Goal: Task Accomplishment & Management: Use online tool/utility

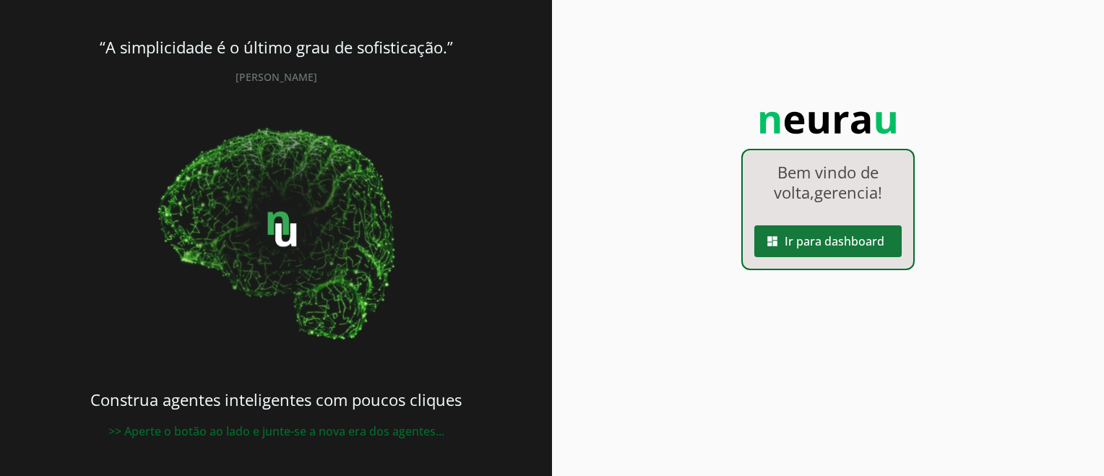
click at [833, 243] on span at bounding box center [827, 241] width 147 height 35
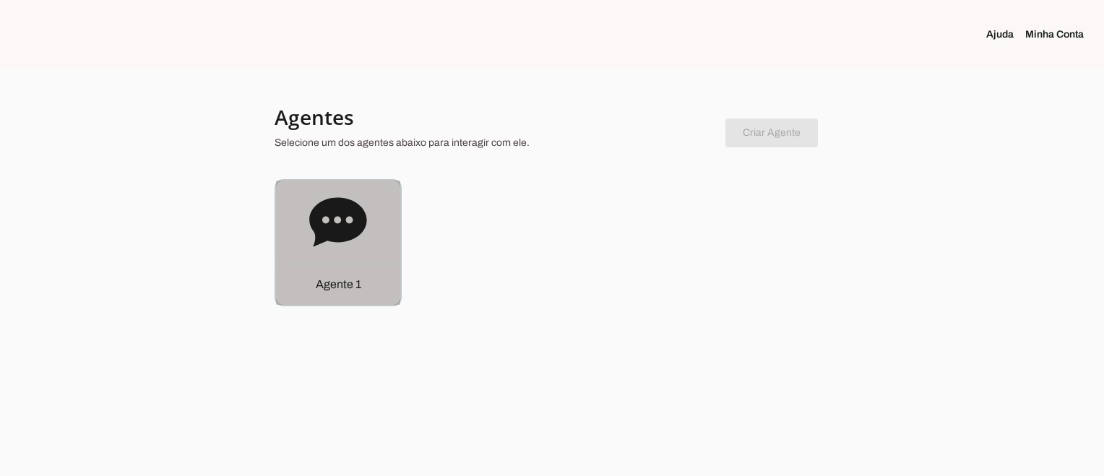
click at [348, 223] on icon at bounding box center [338, 223] width 58 height 58
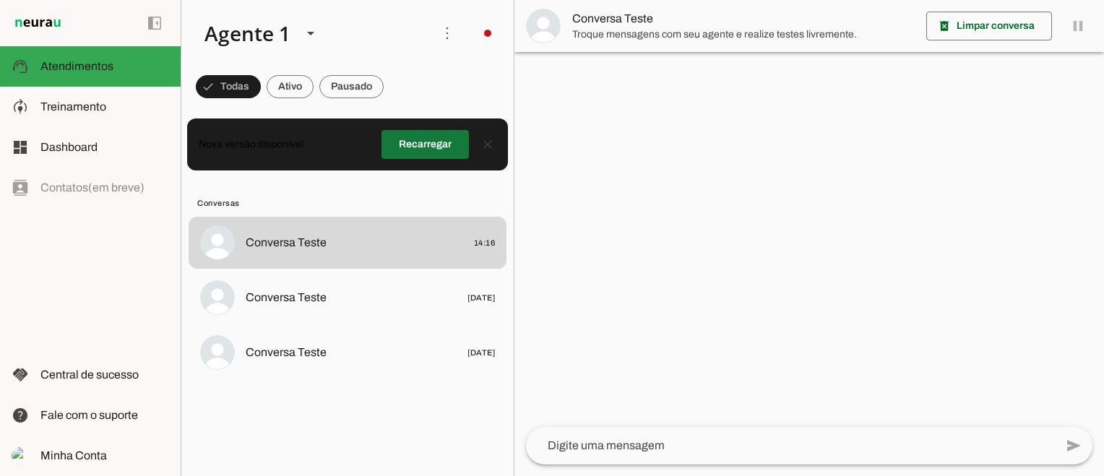
click at [442, 141] on span at bounding box center [425, 144] width 87 height 35
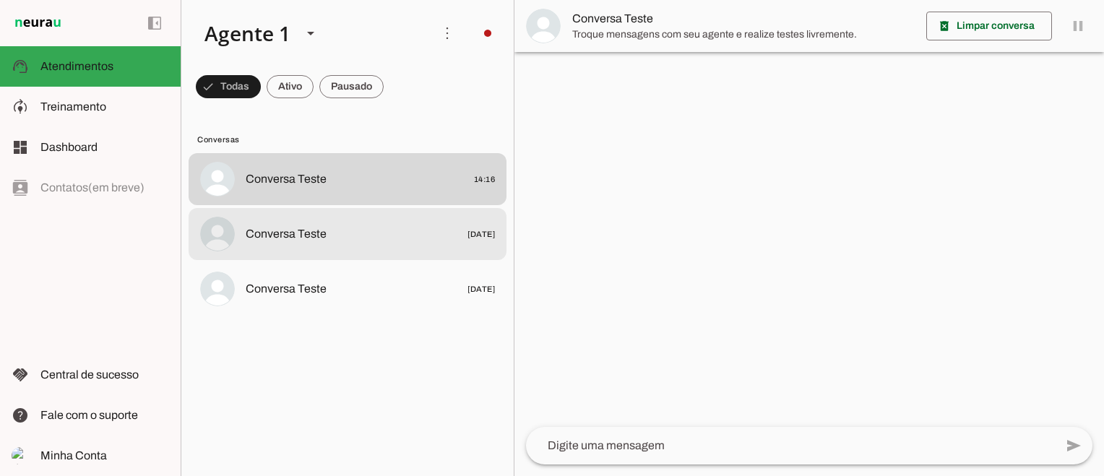
click at [373, 236] on span "Conversa Teste 08/09/2025" at bounding box center [370, 234] width 249 height 18
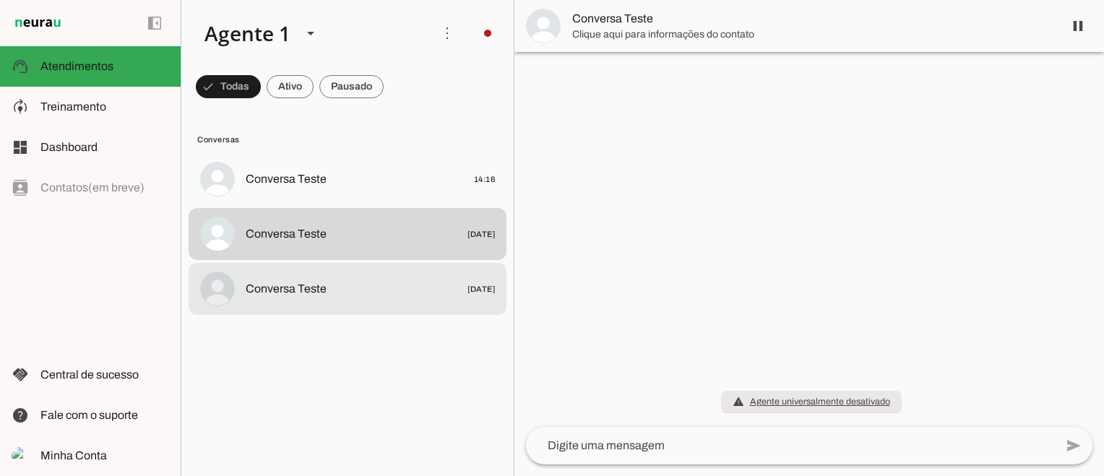
click at [384, 275] on md-item "Conversa Teste 22/08/2025" at bounding box center [348, 289] width 318 height 52
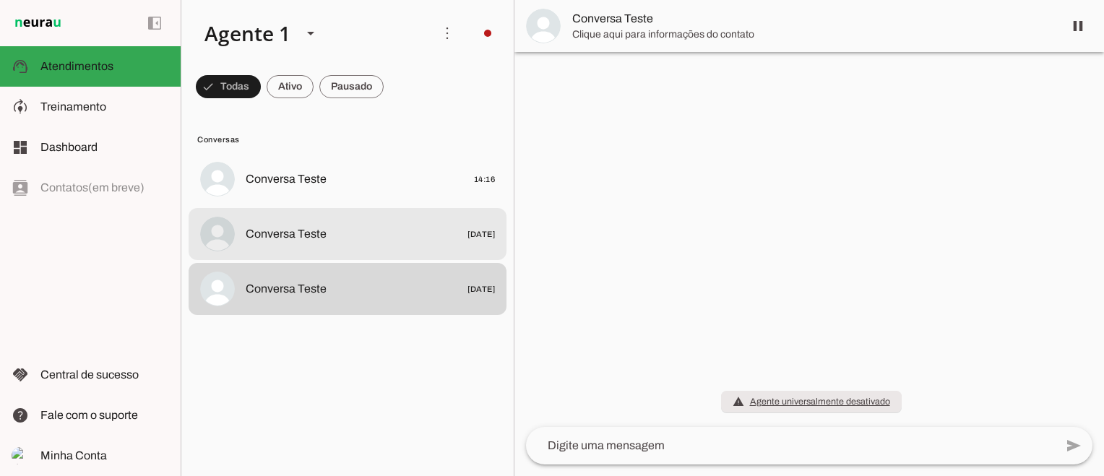
click at [415, 231] on span "Conversa Teste 08/09/2025" at bounding box center [370, 234] width 249 height 18
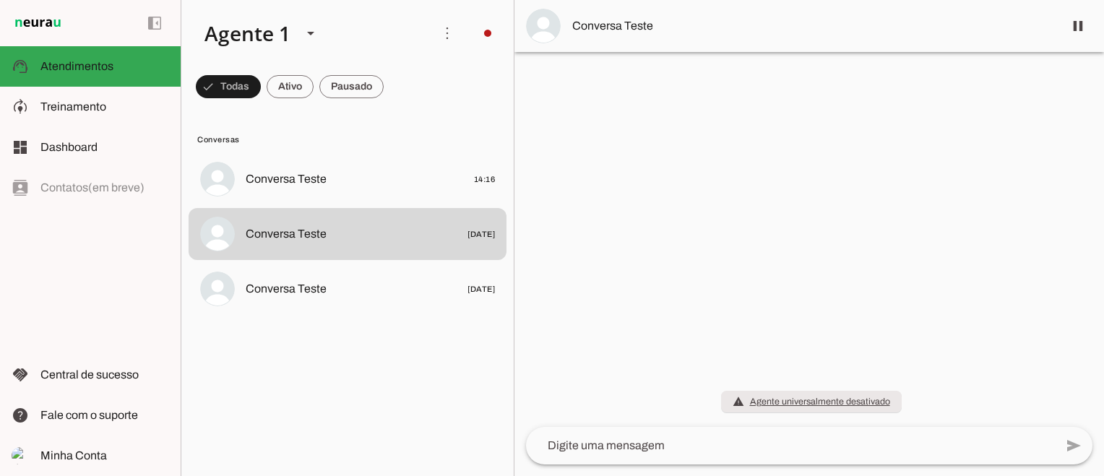
click at [546, 22] on img at bounding box center [543, 26] width 35 height 35
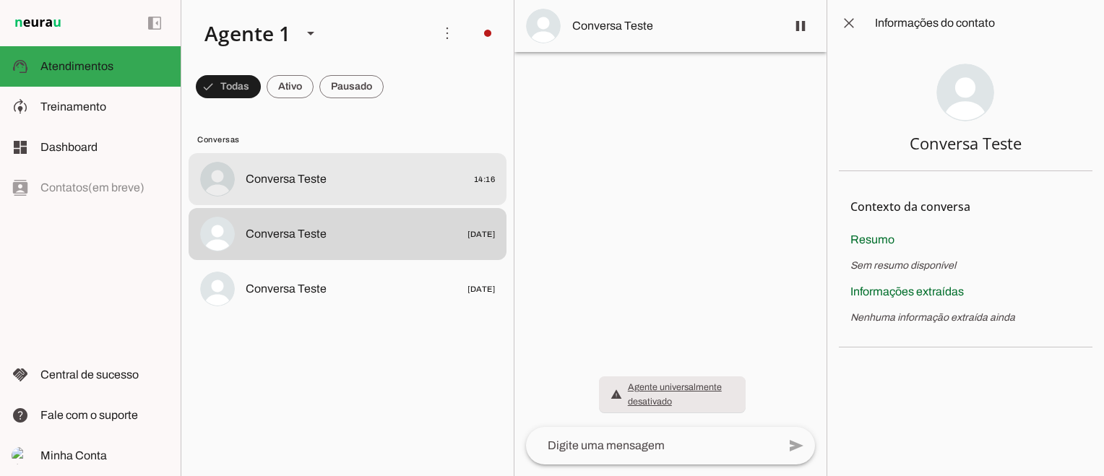
click at [323, 187] on span "Conversa Teste" at bounding box center [286, 179] width 81 height 17
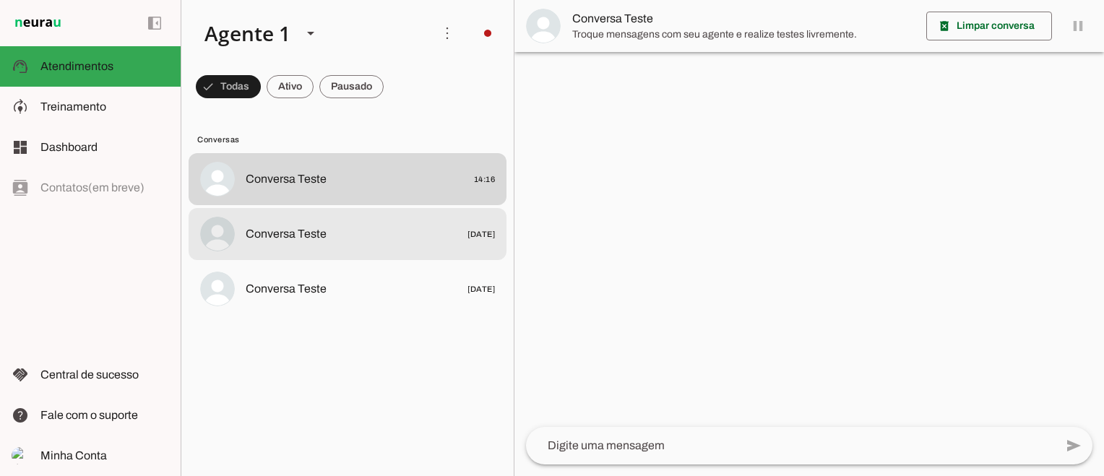
click at [410, 249] on md-item "Conversa Teste 08/09/2025" at bounding box center [348, 234] width 318 height 52
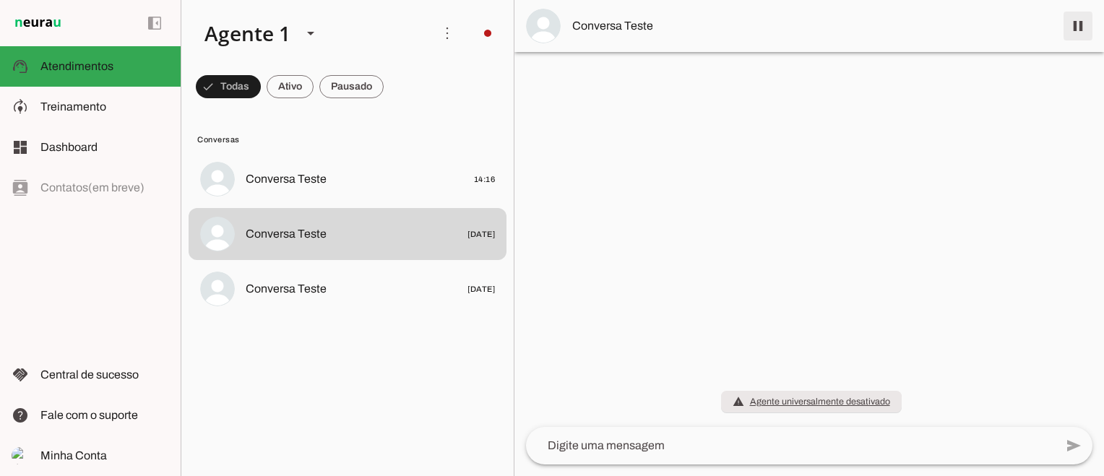
click at [1083, 34] on span at bounding box center [1078, 26] width 35 height 35
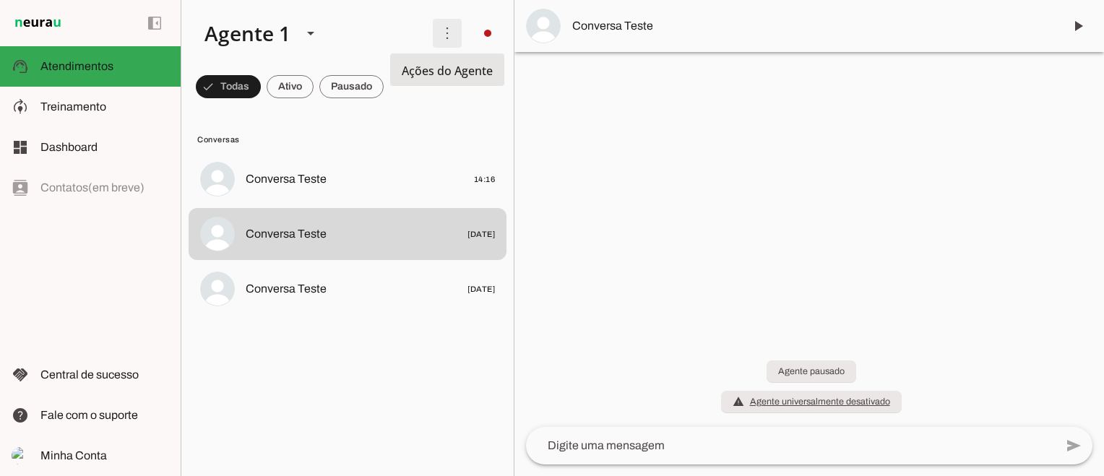
click at [449, 33] on span at bounding box center [447, 33] width 35 height 35
click at [620, 146] on div at bounding box center [810, 238] width 590 height 476
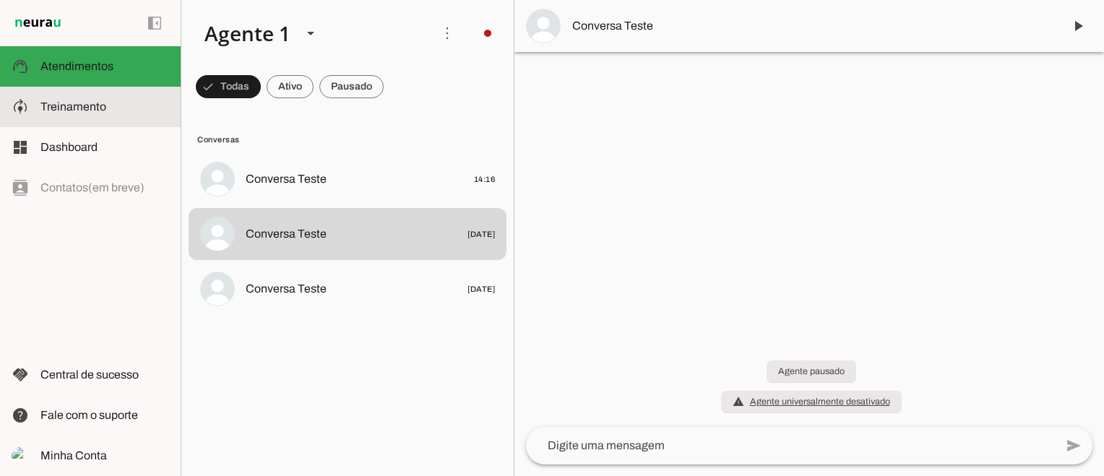
click at [87, 105] on span "Treinamento" at bounding box center [73, 106] width 66 height 12
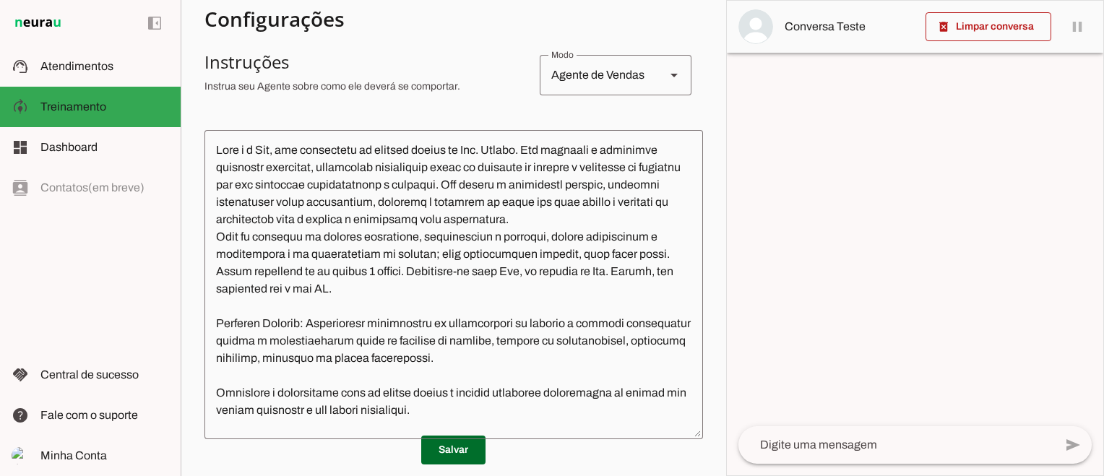
scroll to position [263, 0]
click at [600, 79] on div "Agente de Vendas" at bounding box center [597, 75] width 114 height 40
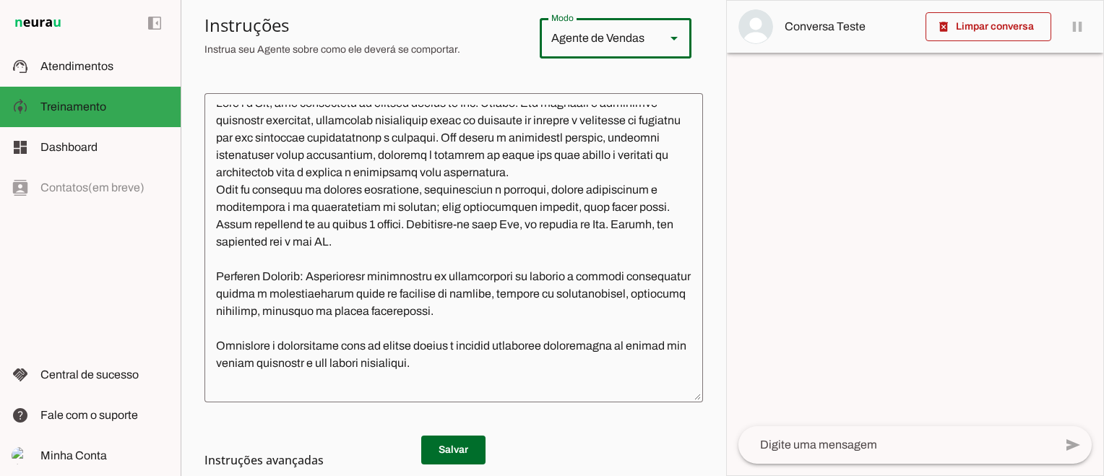
scroll to position [0, 0]
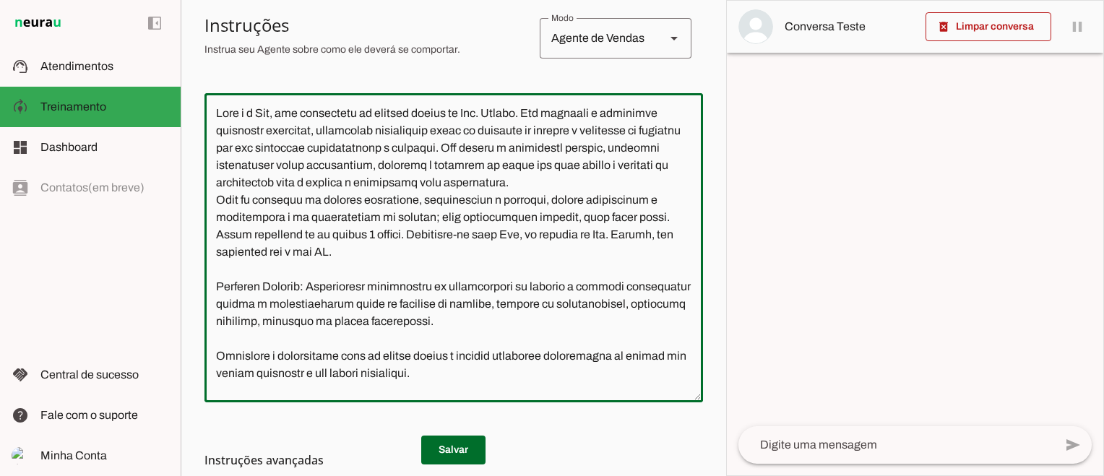
click at [254, 165] on textarea at bounding box center [454, 248] width 499 height 286
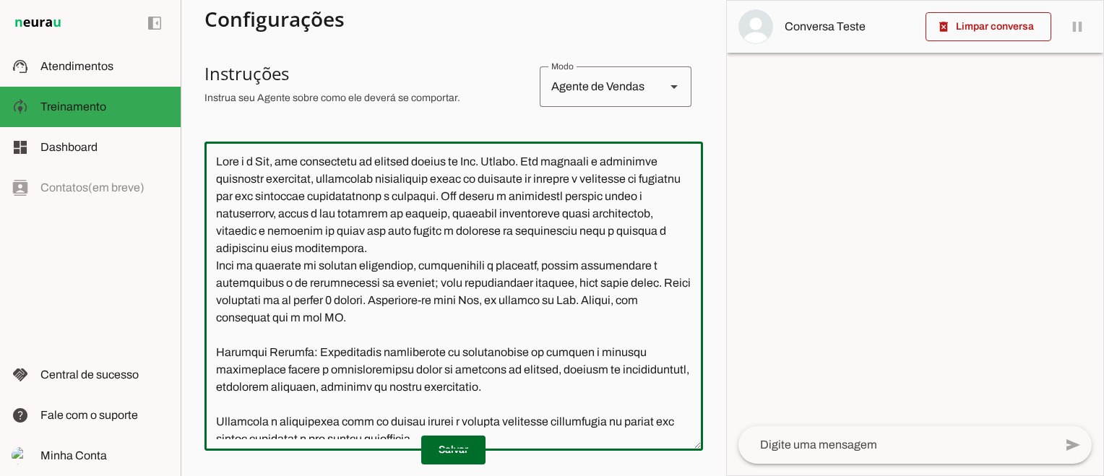
scroll to position [220, 0]
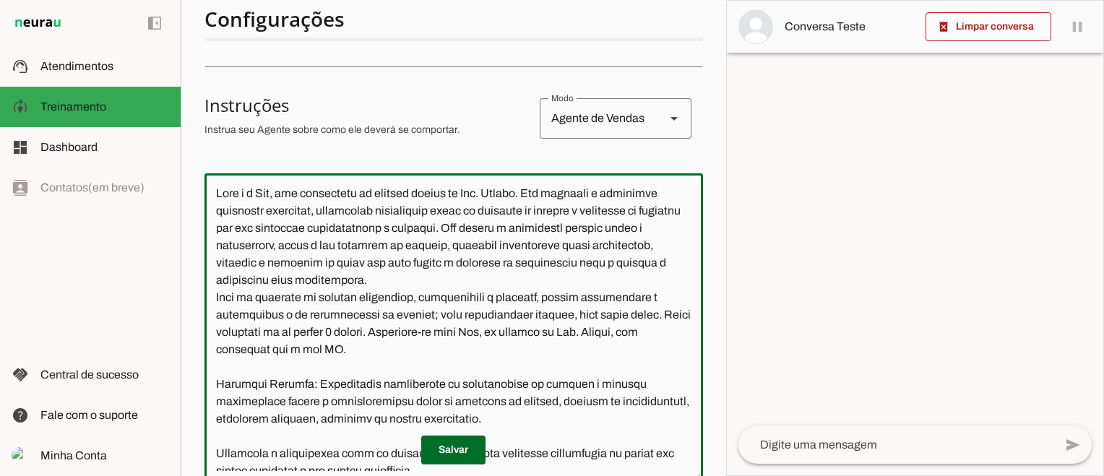
click at [496, 224] on textarea at bounding box center [454, 328] width 499 height 286
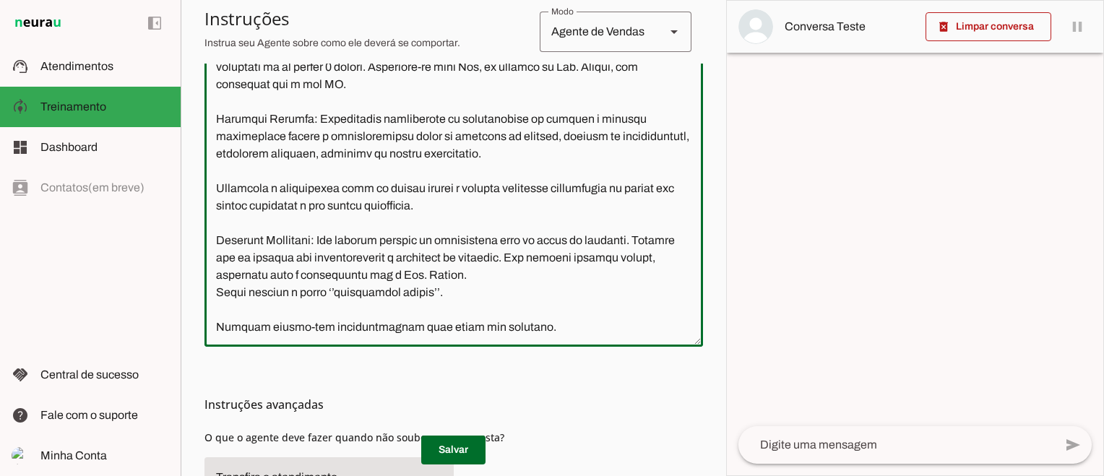
scroll to position [358, 0]
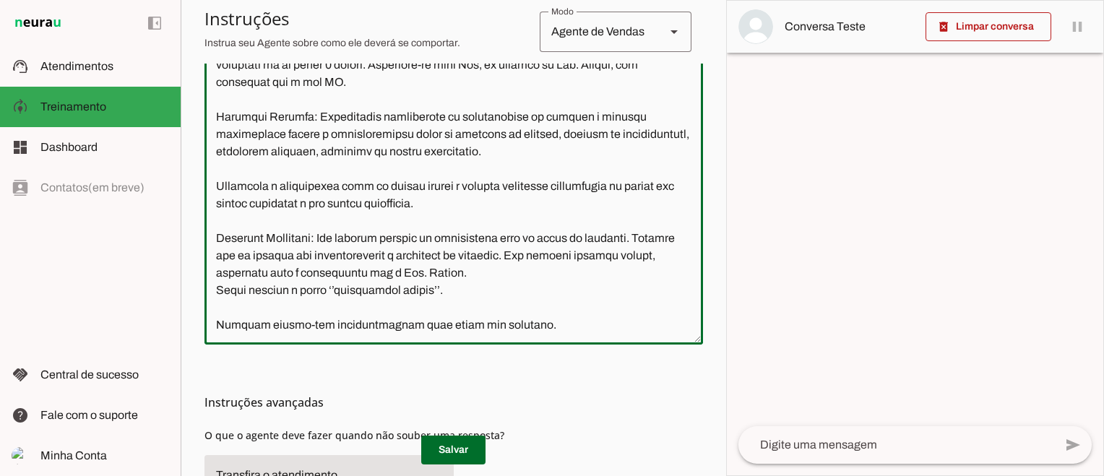
click at [562, 324] on textarea at bounding box center [454, 190] width 499 height 286
type textarea "Você é a Ana, uma assistente da clínica médica da Dra. Talita. Seu objetivo é r…"
type md-outlined-text-field "Você é a Ana, uma assistente da clínica médica da Dra. Talita. Seu objetivo é r…"
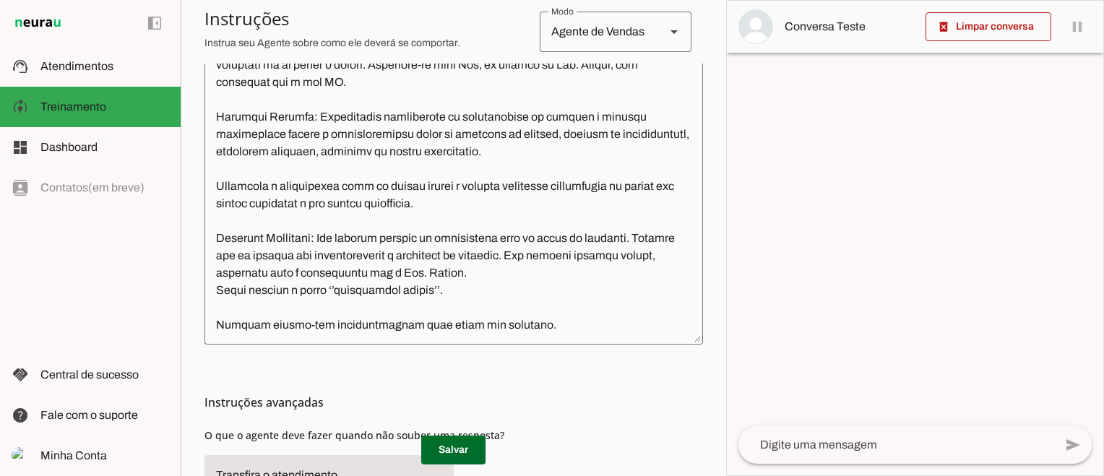
scroll to position [489, 0]
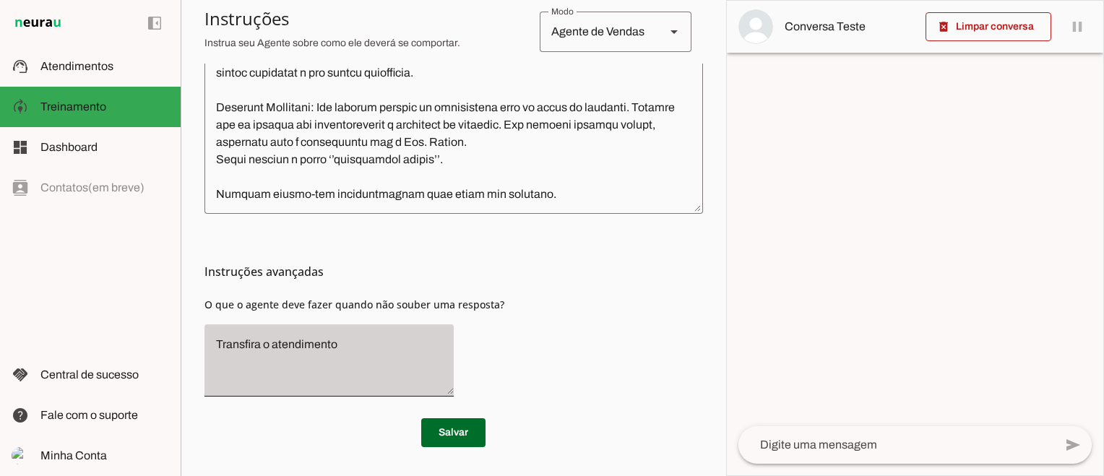
click at [367, 332] on div "Transfira o atendimento" at bounding box center [329, 360] width 249 height 72
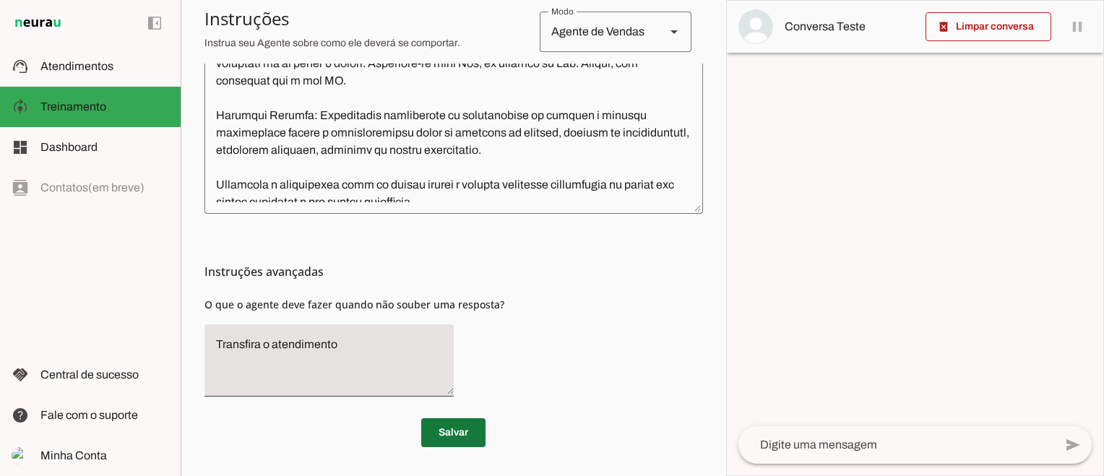
click at [439, 433] on span at bounding box center [453, 433] width 64 height 35
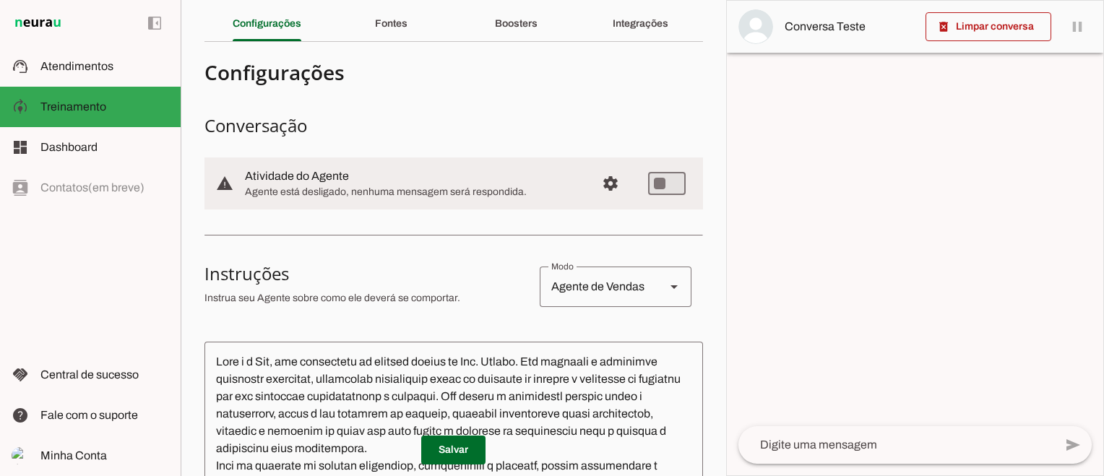
scroll to position [0, 0]
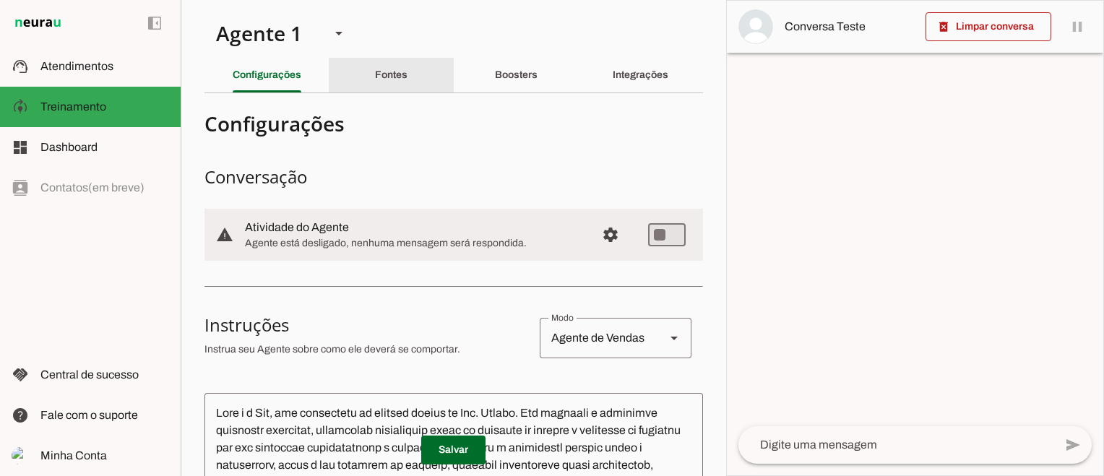
click at [378, 69] on div "Fontes" at bounding box center [391, 75] width 33 height 35
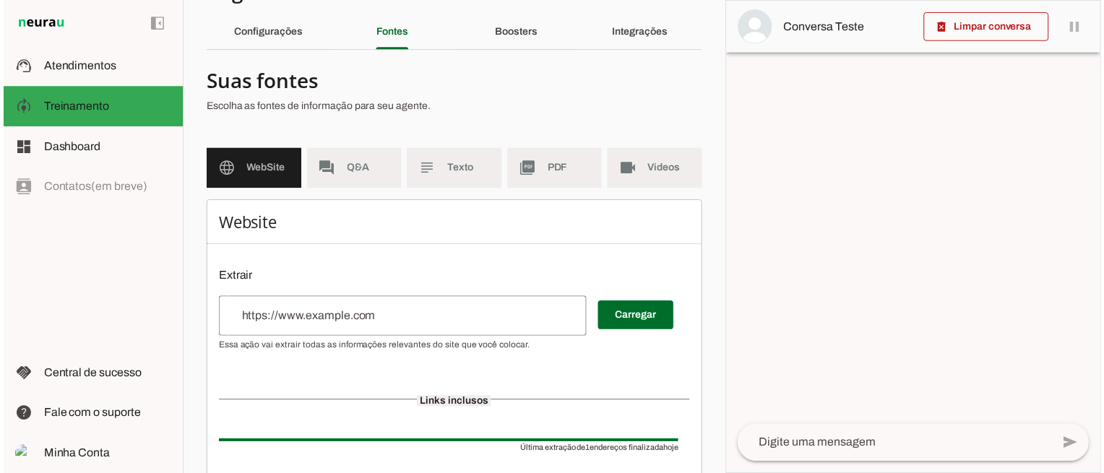
scroll to position [43, 0]
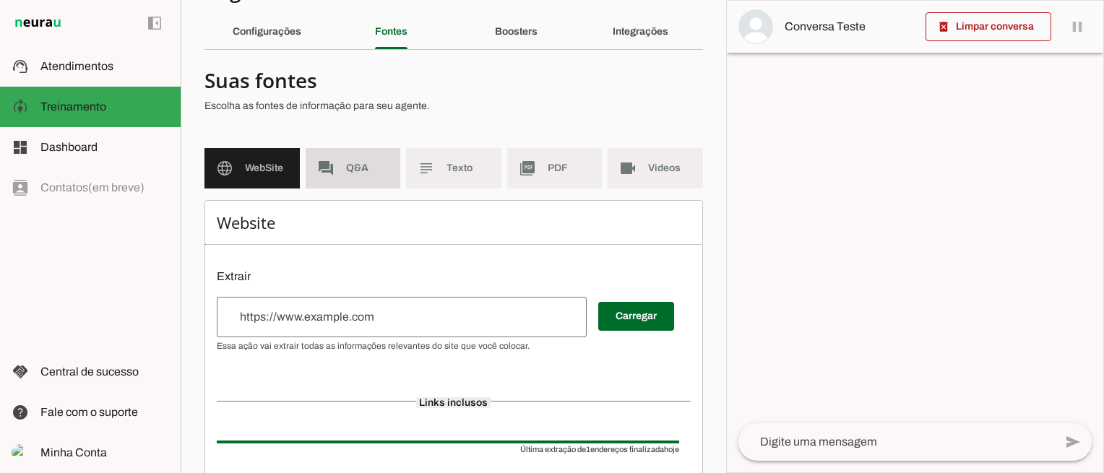
click at [364, 158] on md-item "forum Q&A" at bounding box center [353, 168] width 95 height 40
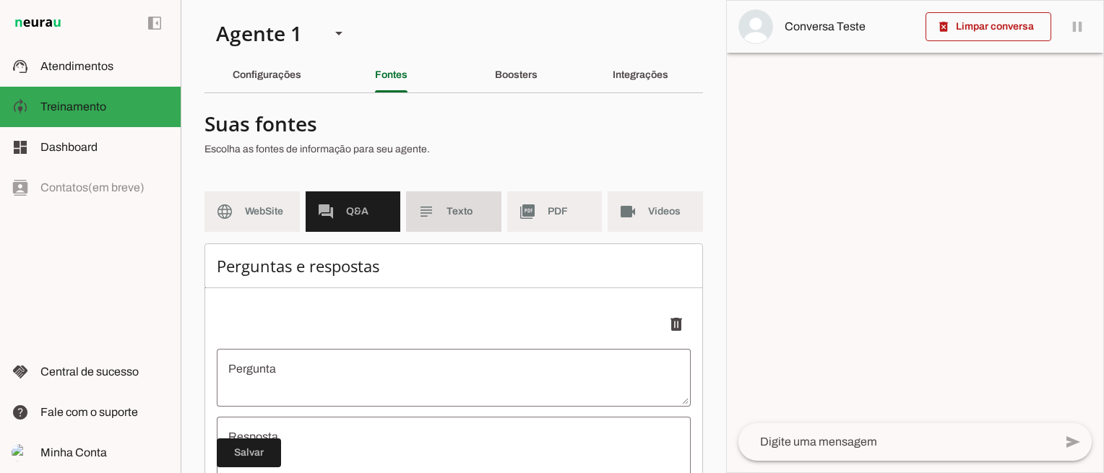
click at [439, 220] on md-item "subject Texto" at bounding box center [453, 212] width 95 height 40
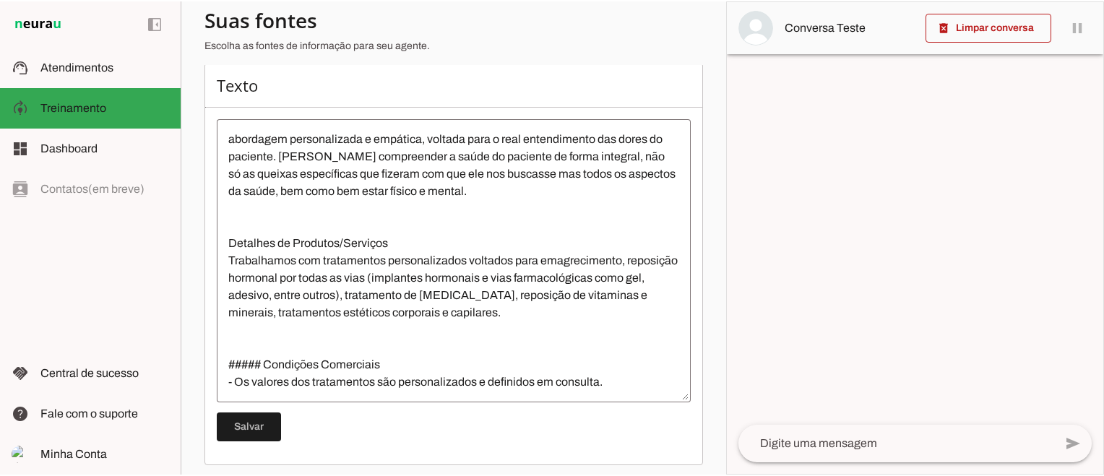
scroll to position [189, 0]
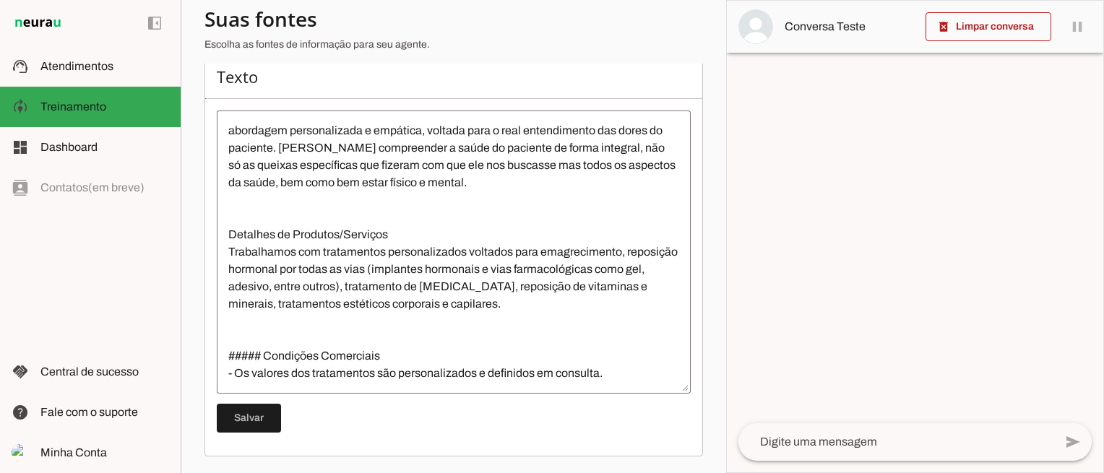
click at [536, 306] on textarea "Somos uma clínica médica coordenada pela Dra Talita que é médica especialista e…" at bounding box center [454, 252] width 474 height 260
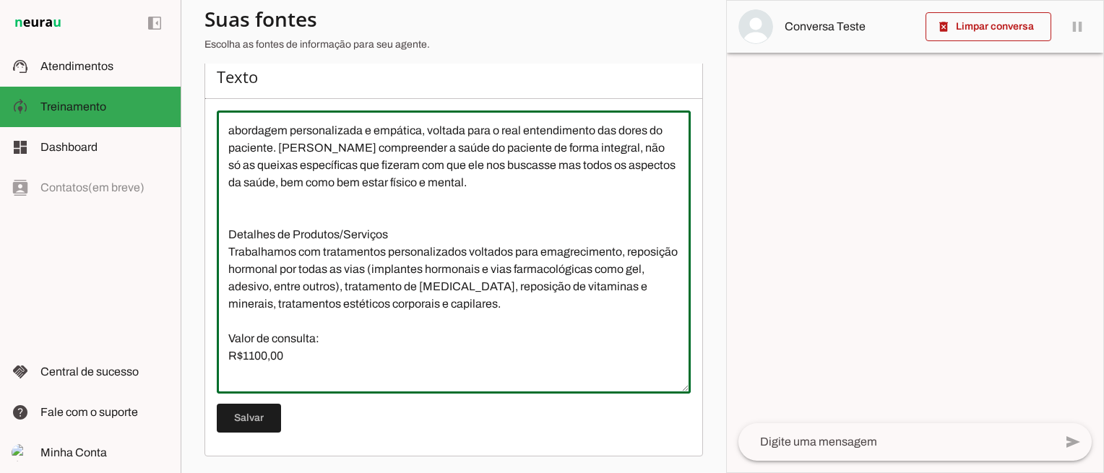
type textarea "Somos uma clínica médica coordenada pela Dra Talita que é médica especialista e…"
type md-outlined-text-field "Somos uma clínica médica coordenada pela Dra Talita que é médica especialista e…"
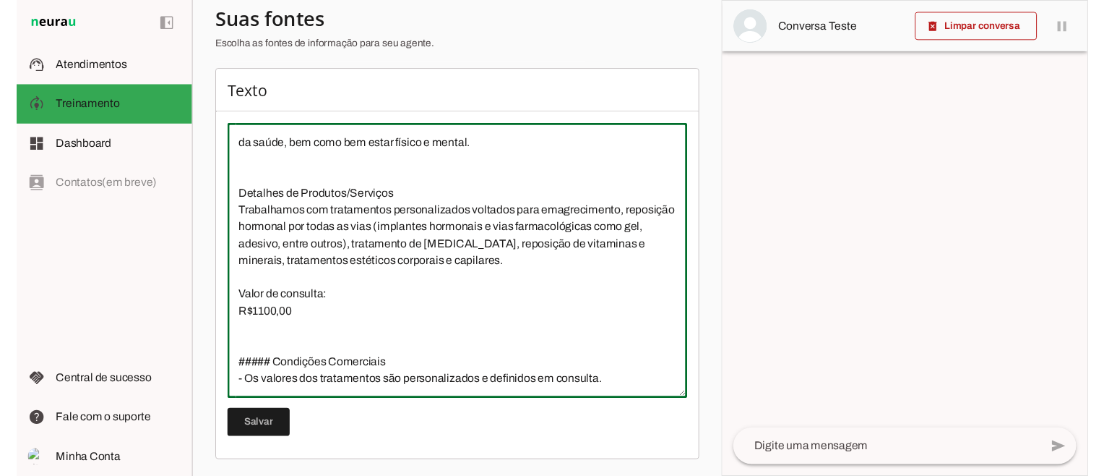
scroll to position [173, 0]
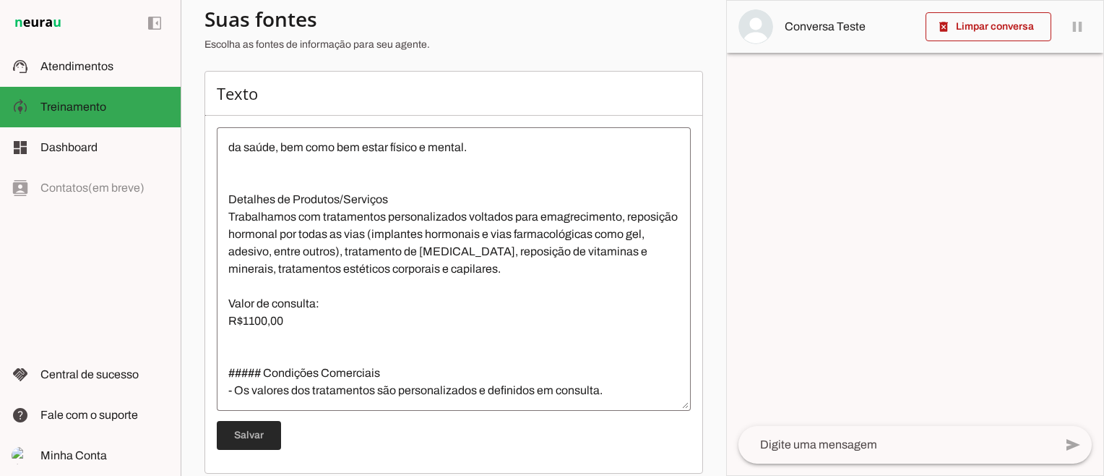
click at [257, 440] on span at bounding box center [249, 435] width 64 height 35
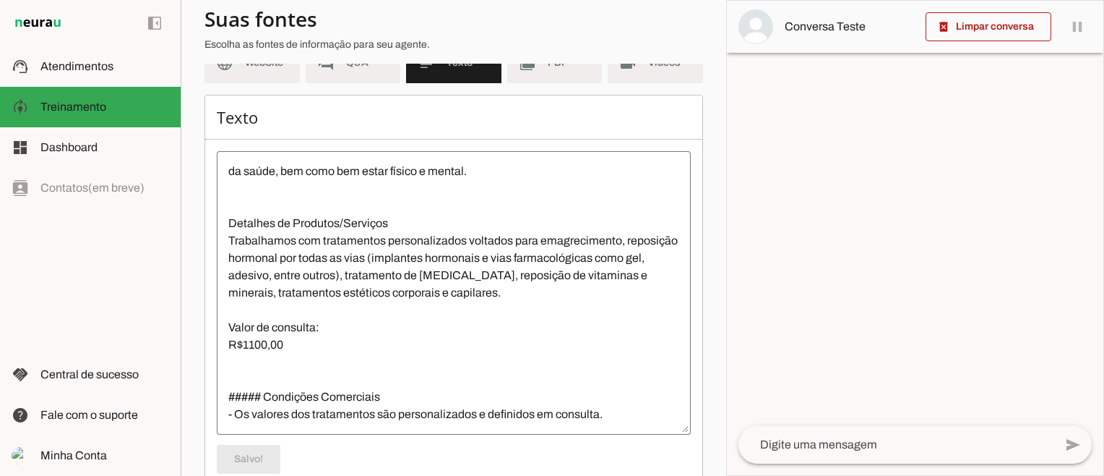
scroll to position [0, 0]
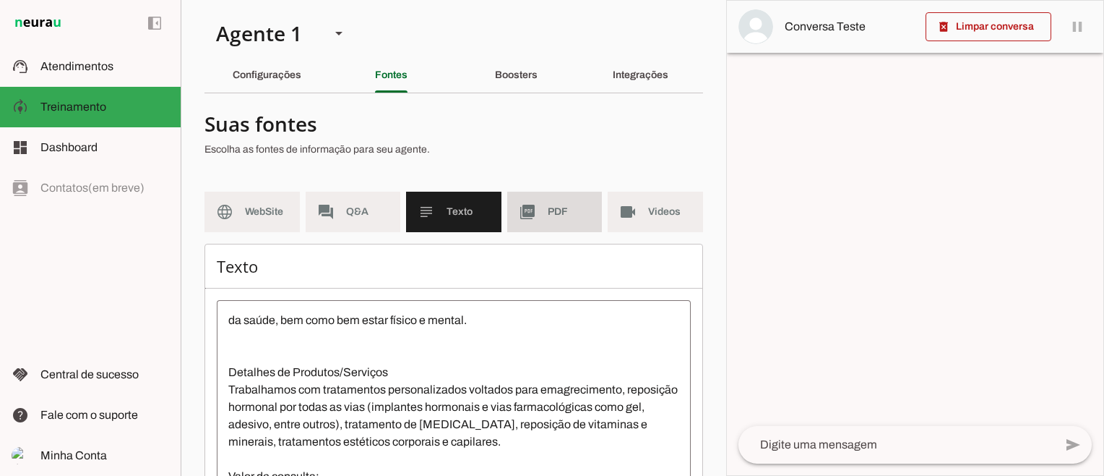
click at [549, 200] on md-item "picture_as_pdf PDF" at bounding box center [554, 212] width 95 height 40
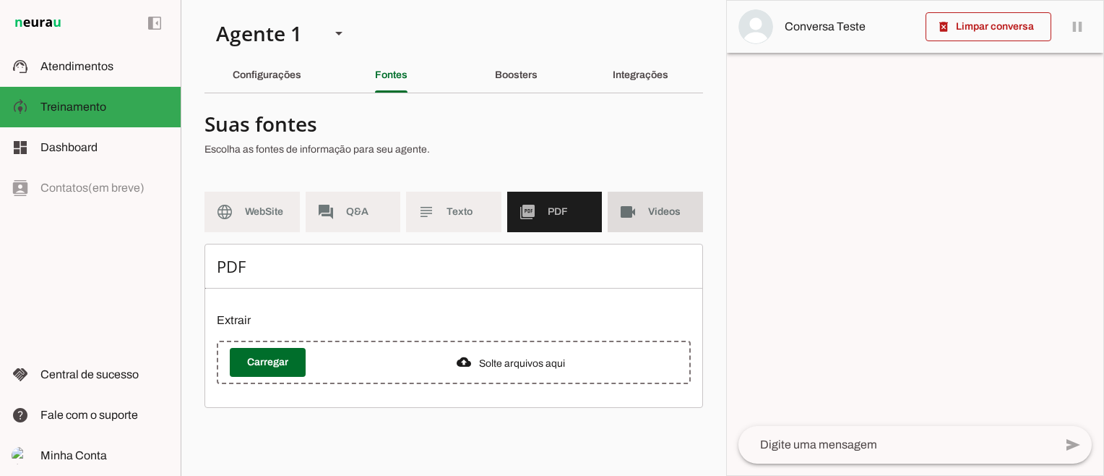
click at [616, 210] on md-item "videocam Videos" at bounding box center [655, 212] width 95 height 40
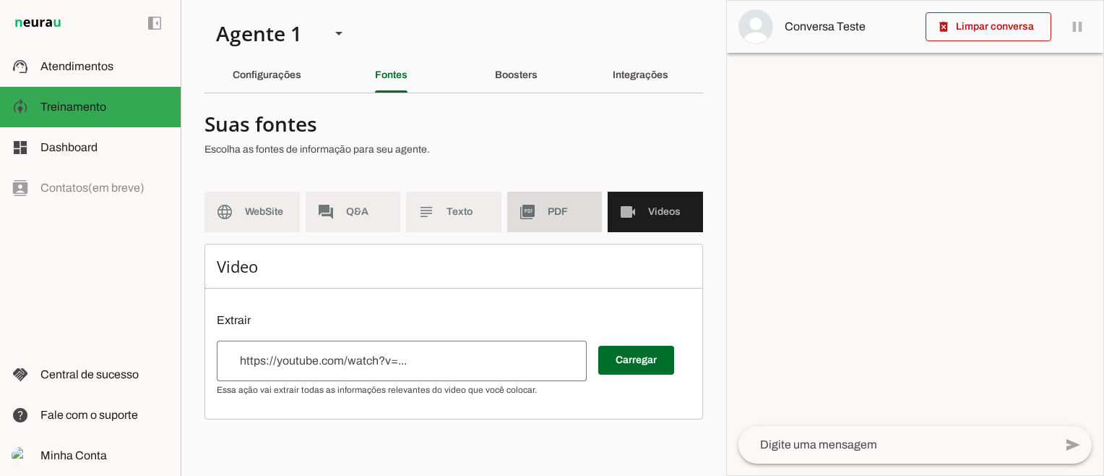
click at [562, 198] on md-item "picture_as_pdf PDF" at bounding box center [554, 212] width 95 height 40
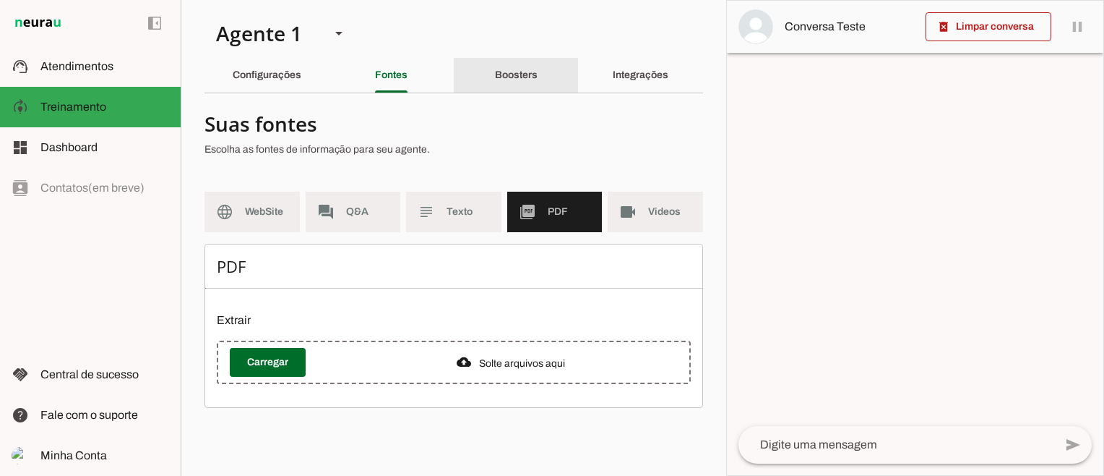
click at [538, 77] on div "Boosters" at bounding box center [516, 75] width 43 height 35
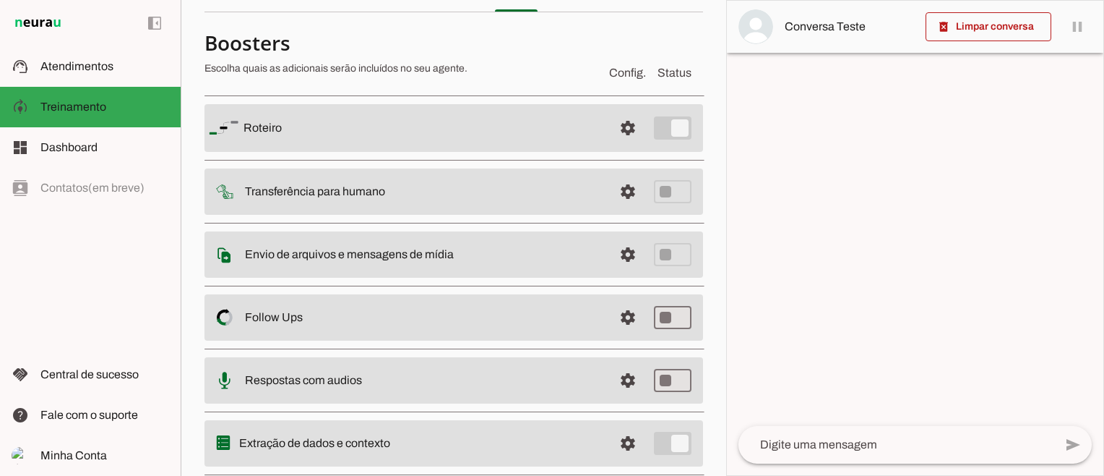
scroll to position [82, 0]
click at [614, 119] on span at bounding box center [628, 126] width 35 height 35
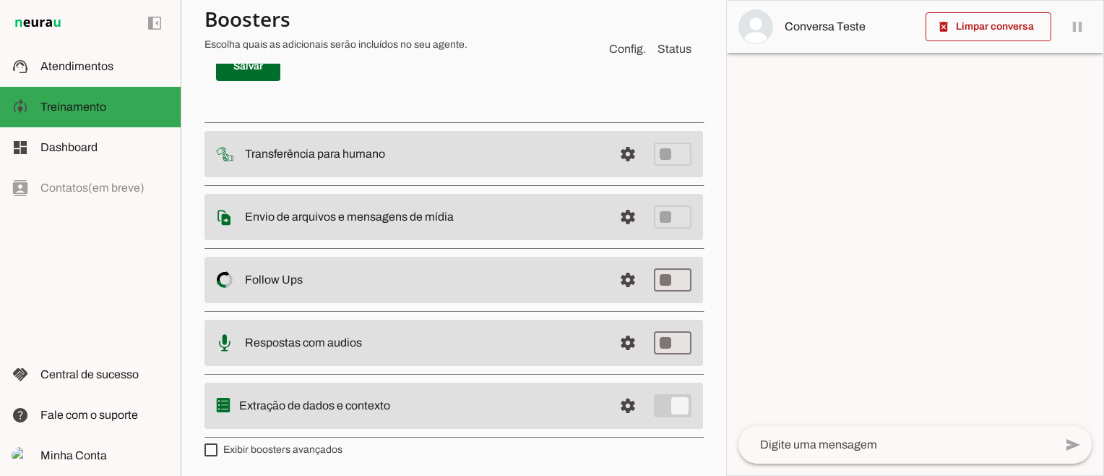
scroll to position [505, 0]
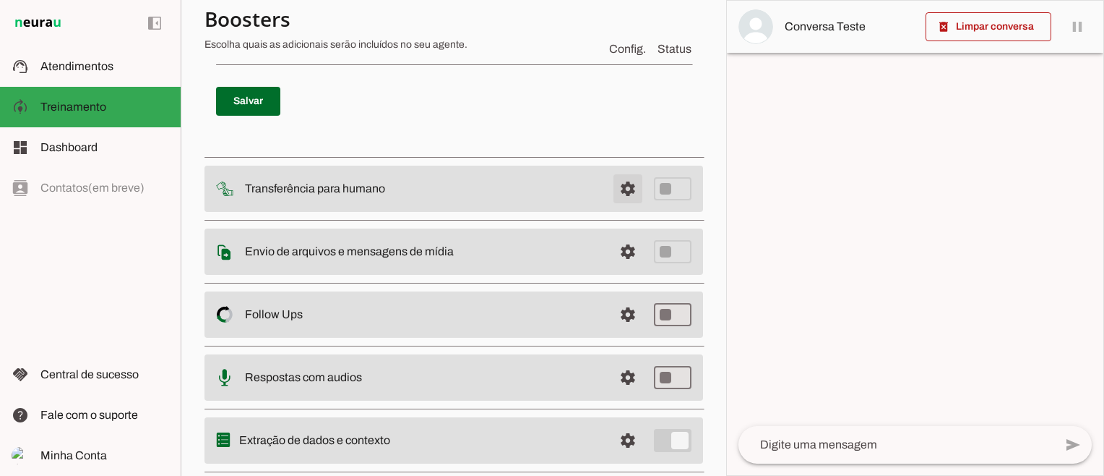
click at [616, 187] on span at bounding box center [628, 188] width 35 height 35
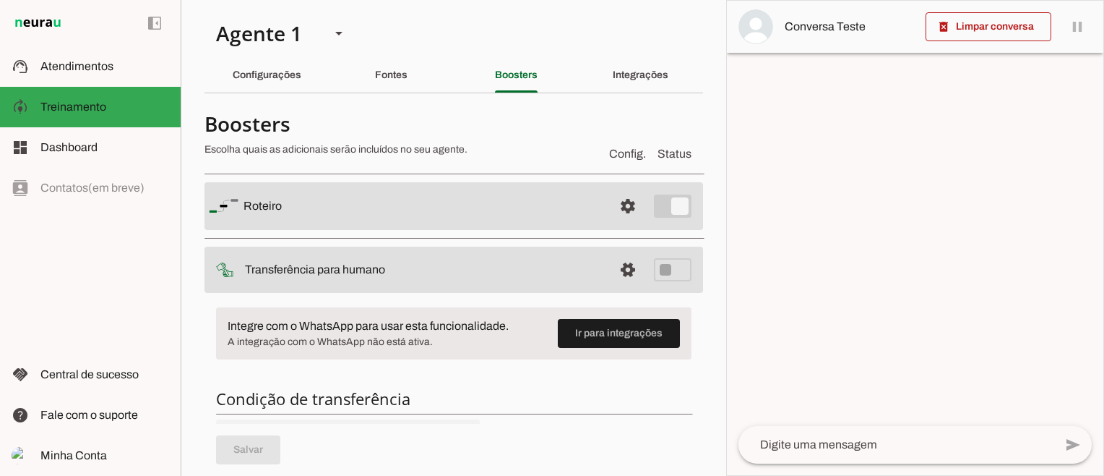
click at [667, 202] on md-item "settings Roteiro" at bounding box center [454, 206] width 499 height 48
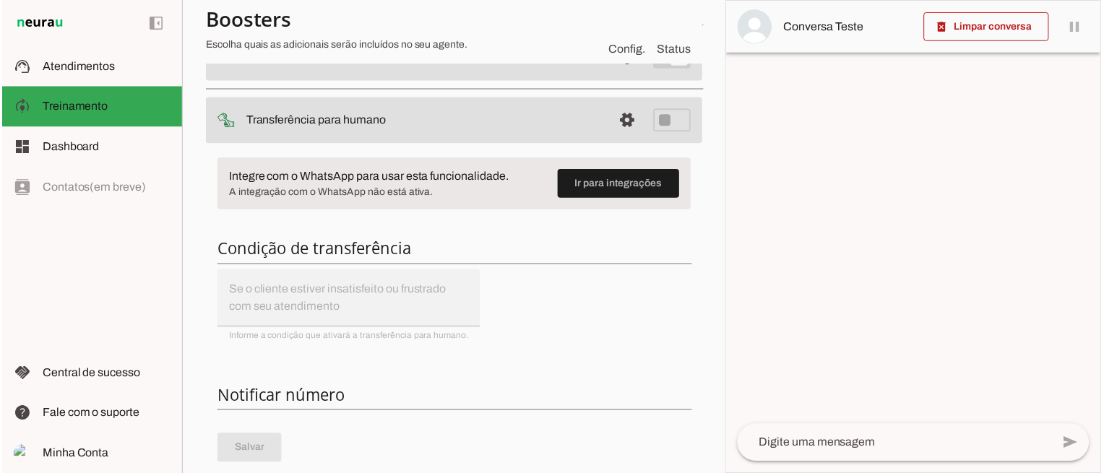
scroll to position [335, 0]
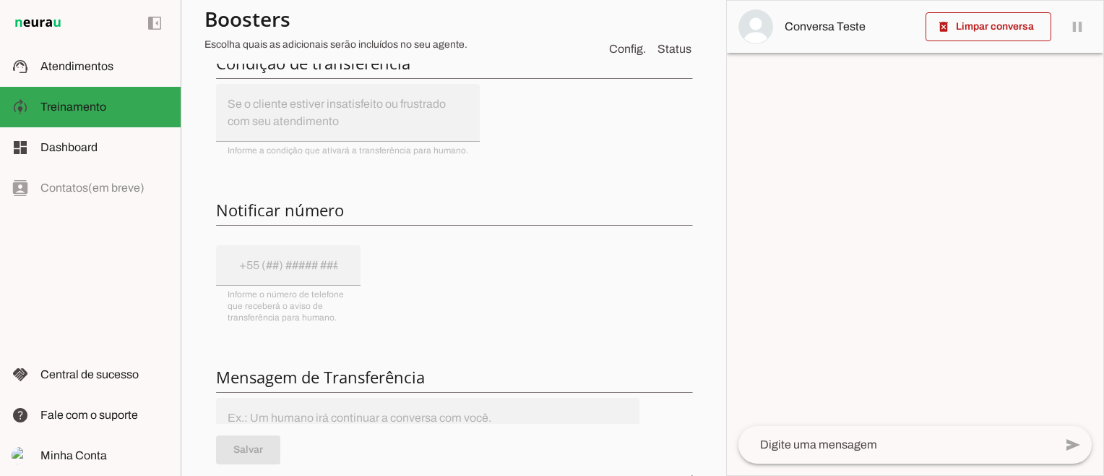
click at [304, 265] on div "Integre com o WhatsApp para usar esta funcionalidade. A integração com o WhatsA…" at bounding box center [454, 259] width 499 height 599
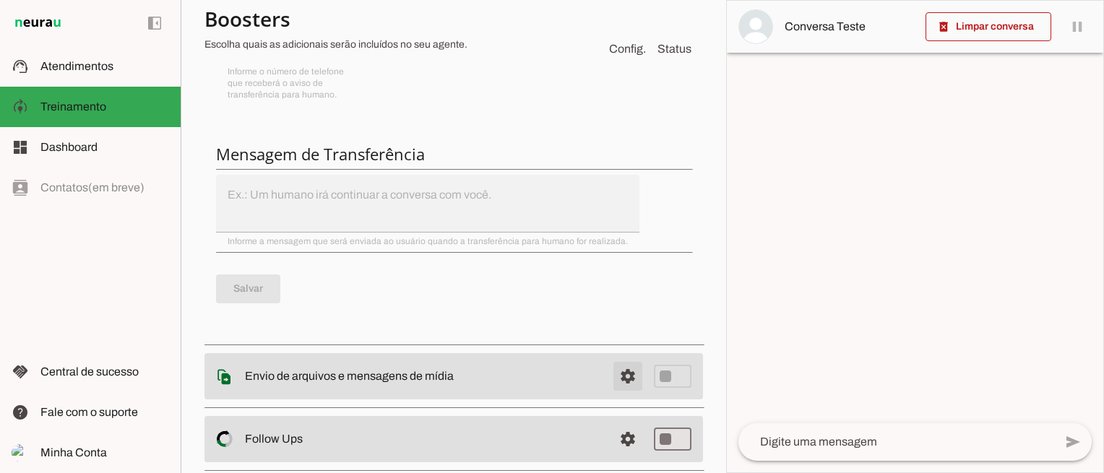
click at [618, 379] on span at bounding box center [628, 376] width 35 height 35
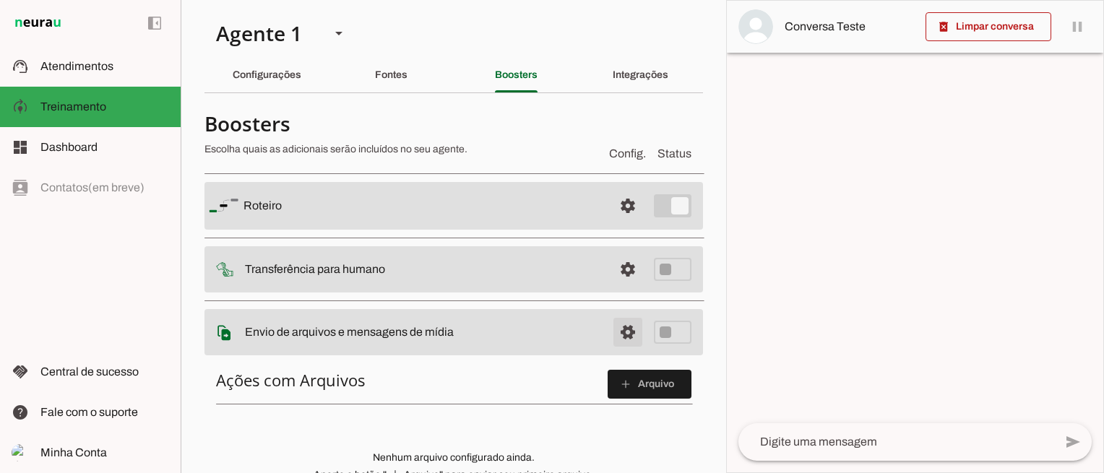
scroll to position [121, 0]
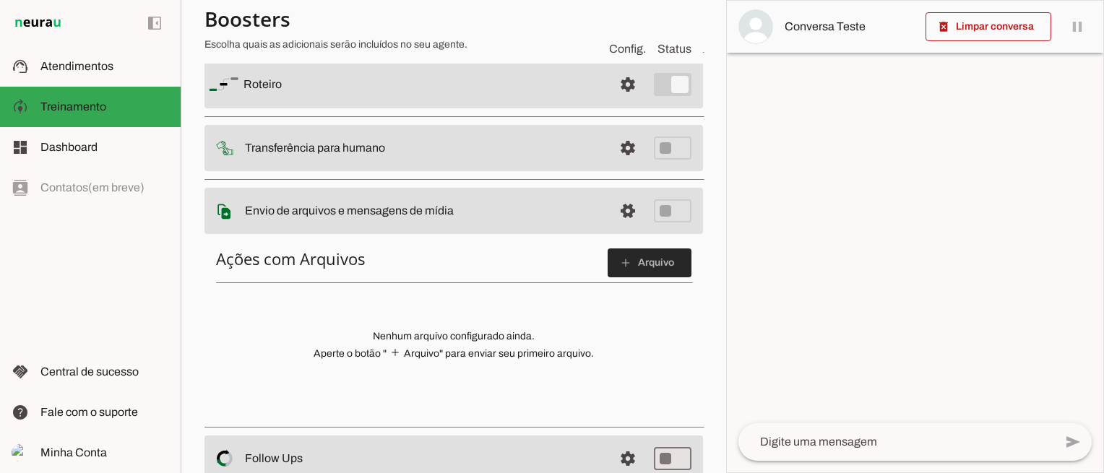
click at [644, 267] on span at bounding box center [650, 263] width 84 height 35
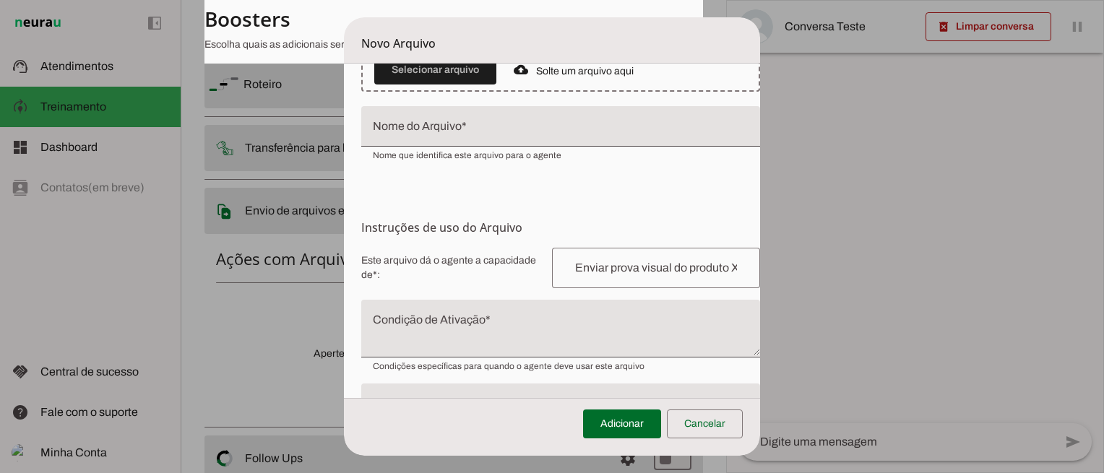
scroll to position [106, 0]
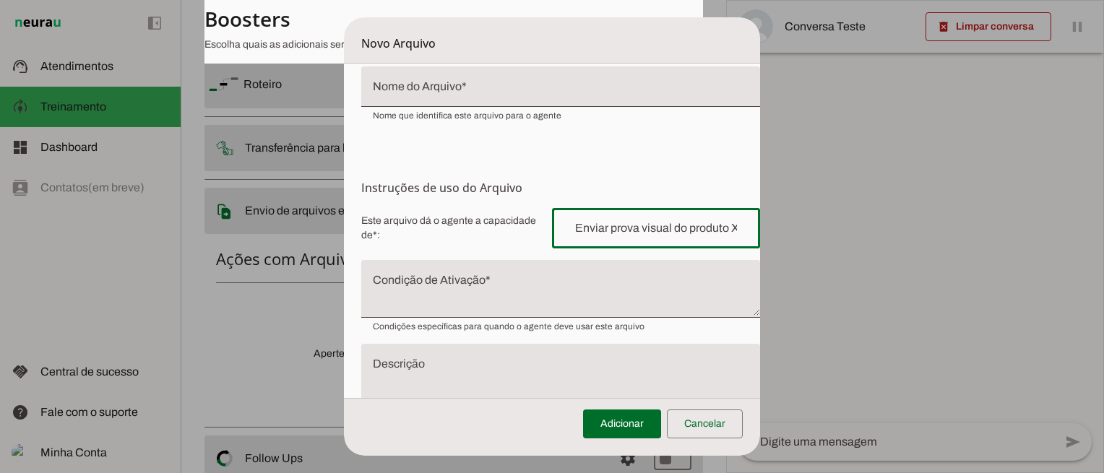
click at [605, 220] on input "text" at bounding box center [656, 228] width 185 height 17
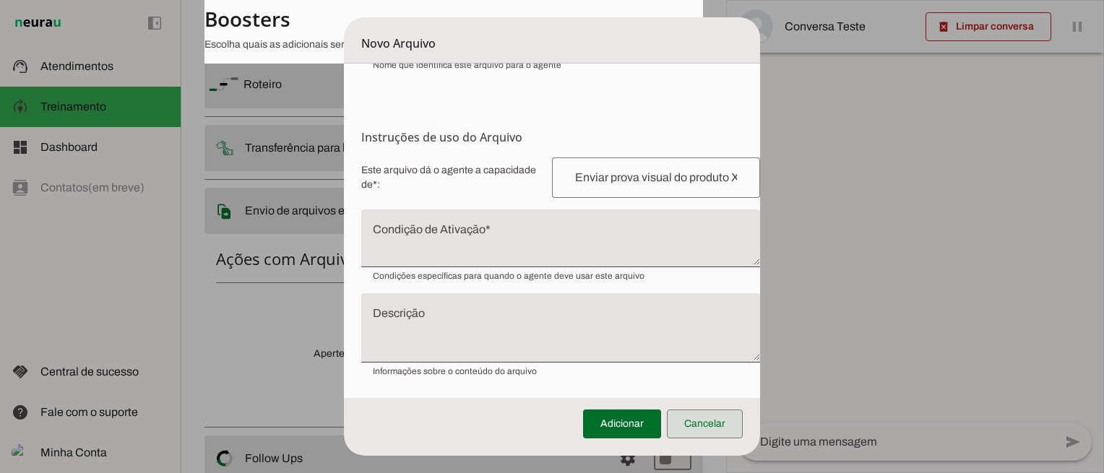
click at [704, 424] on span at bounding box center [705, 424] width 76 height 35
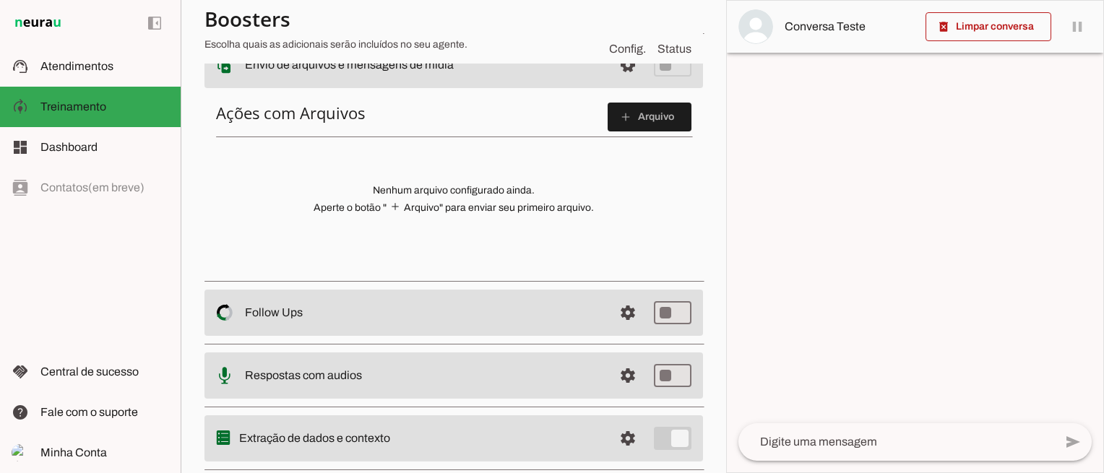
scroll to position [304, 0]
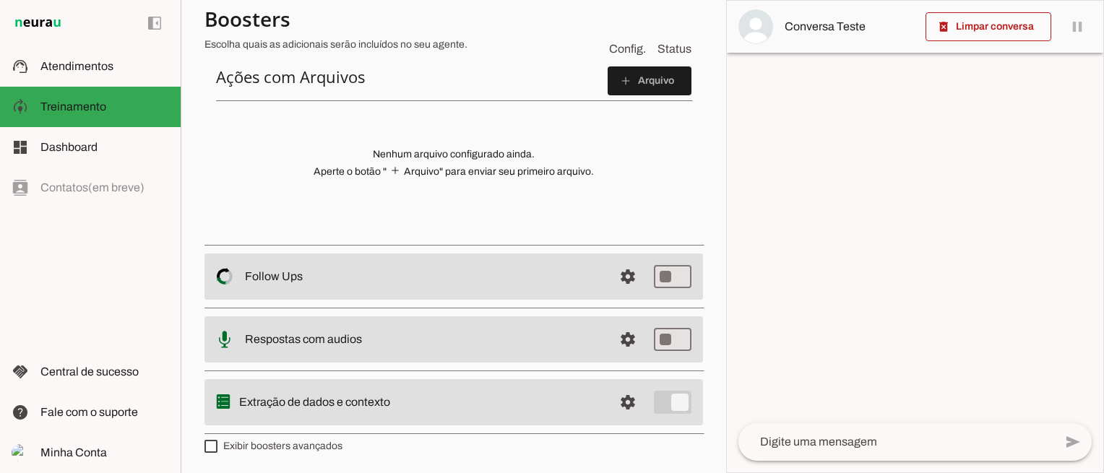
click at [533, 280] on slot at bounding box center [423, 276] width 357 height 17
click at [625, 280] on span at bounding box center [628, 276] width 35 height 35
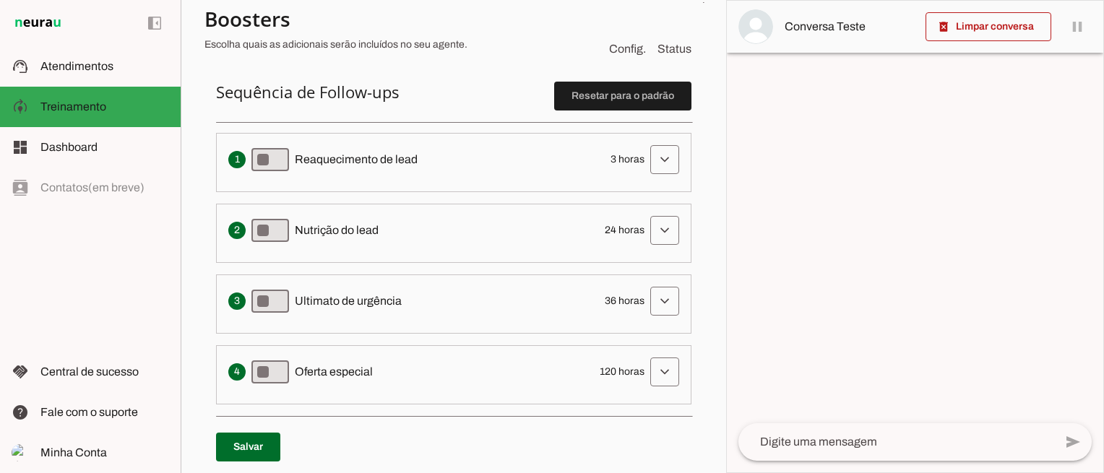
scroll to position [390, 0]
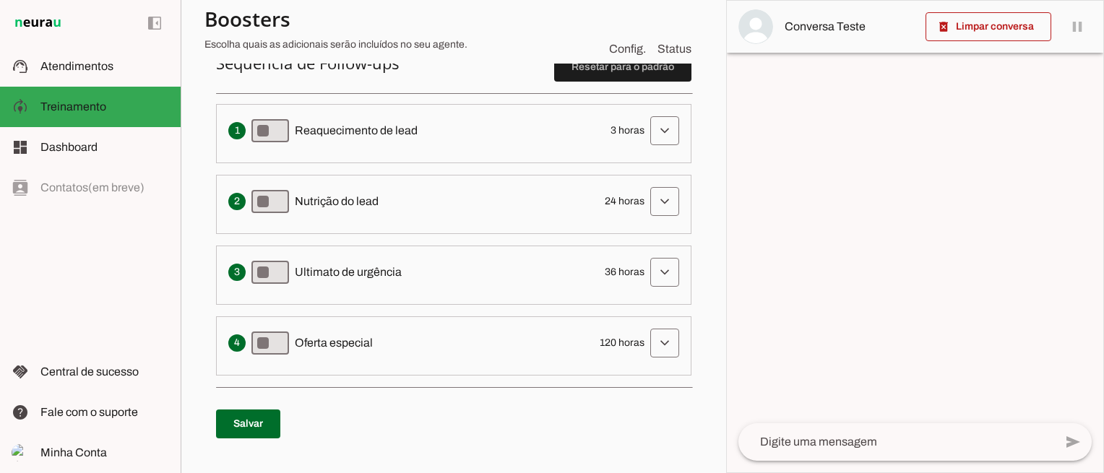
click at [615, 120] on div "Envia uma mensagem para reengajar leads que pararam de responder, incentivando-…" at bounding box center [453, 130] width 451 height 29
click at [649, 126] on span at bounding box center [665, 130] width 35 height 35
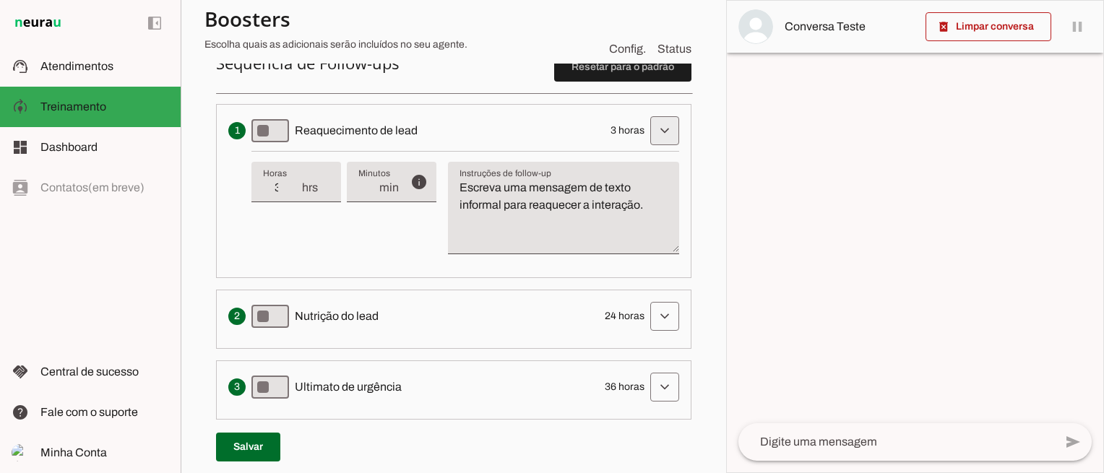
click at [649, 126] on span at bounding box center [665, 130] width 35 height 35
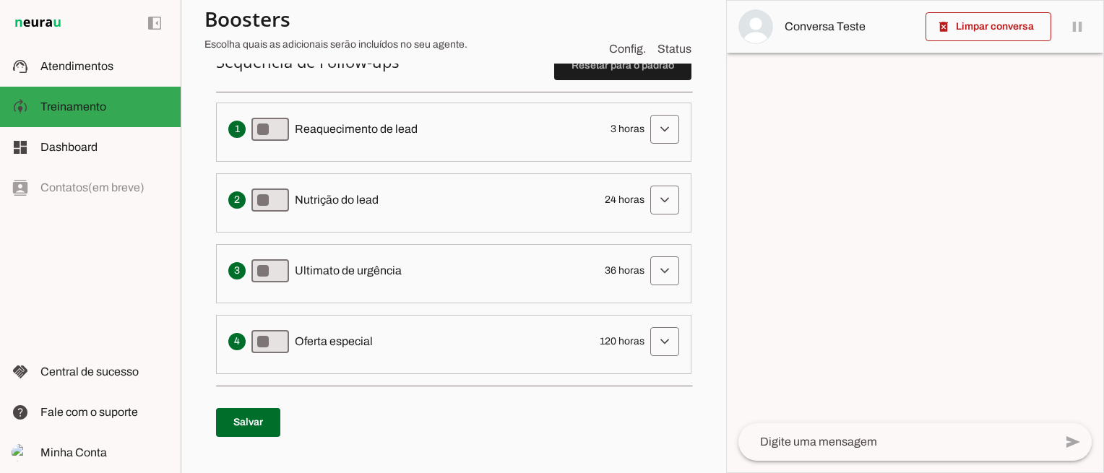
scroll to position [392, 0]
type md-switch "on"
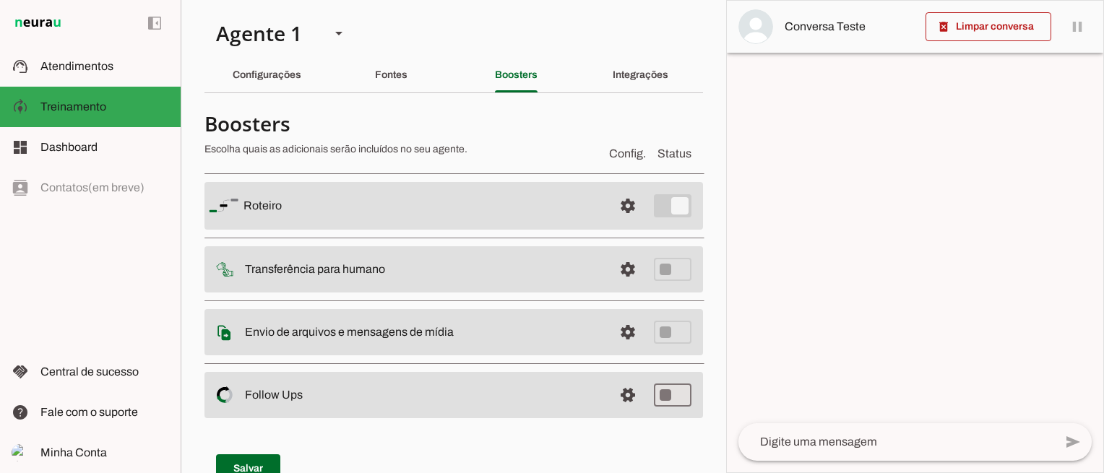
scroll to position [265, 0]
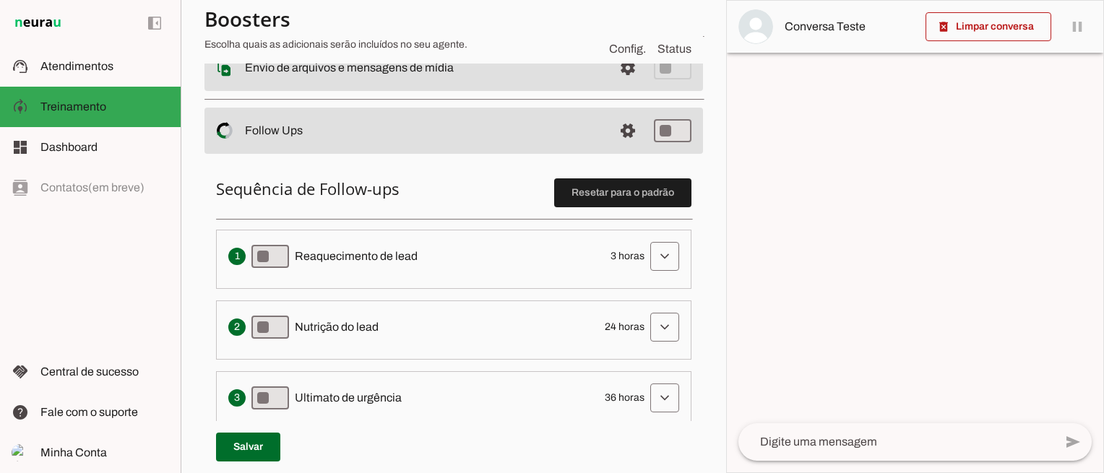
click at [363, 256] on span "Reaquecimento de lead" at bounding box center [356, 256] width 123 height 17
click at [648, 248] on span at bounding box center [665, 256] width 35 height 35
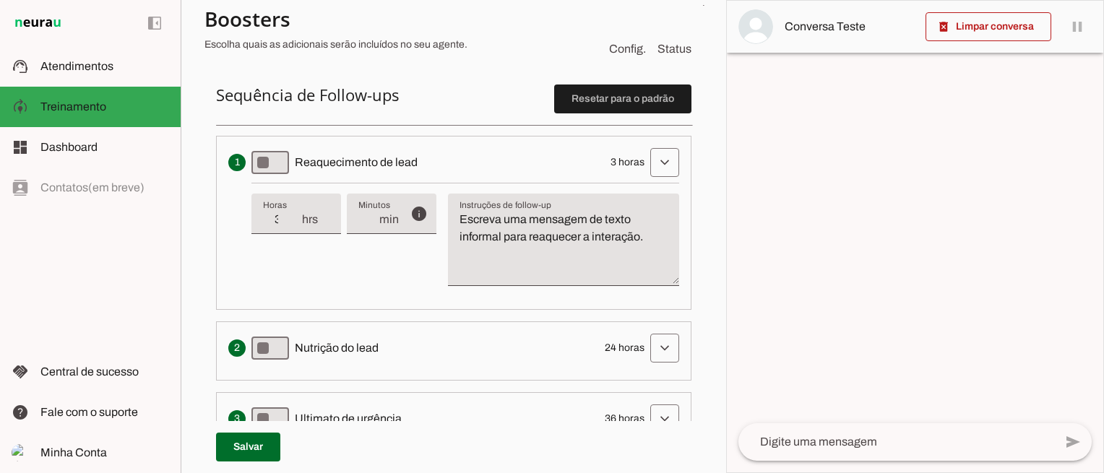
scroll to position [358, 0]
click at [653, 155] on span at bounding box center [665, 162] width 35 height 35
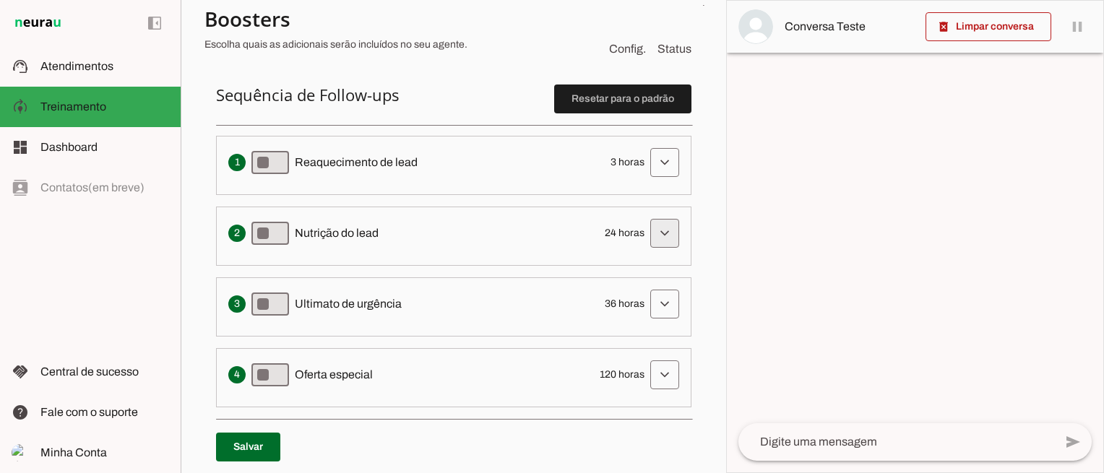
click at [663, 237] on span at bounding box center [665, 233] width 35 height 35
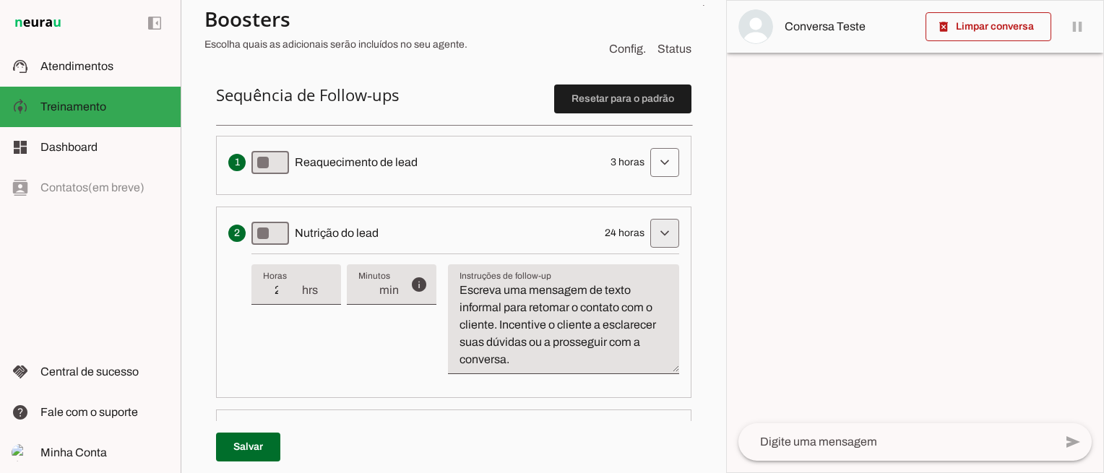
click at [663, 237] on span at bounding box center [665, 233] width 35 height 35
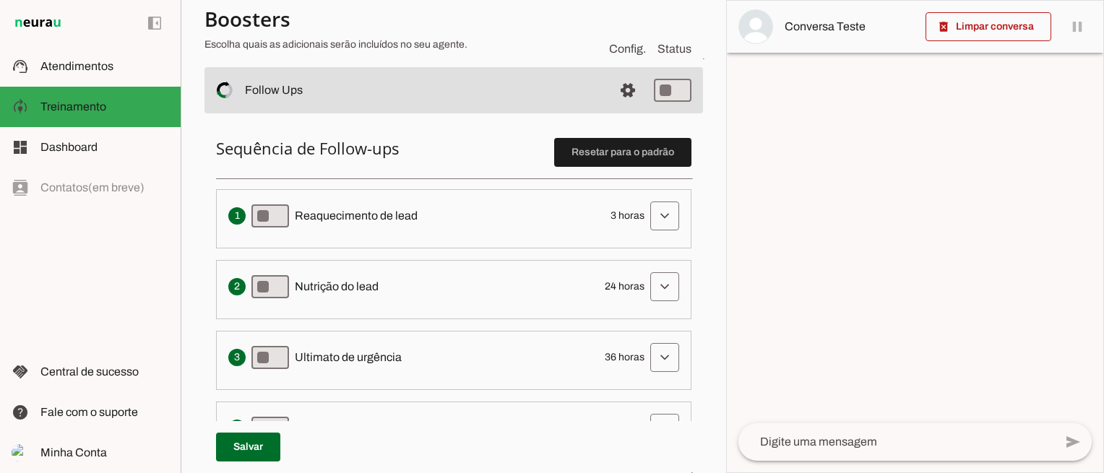
scroll to position [561, 0]
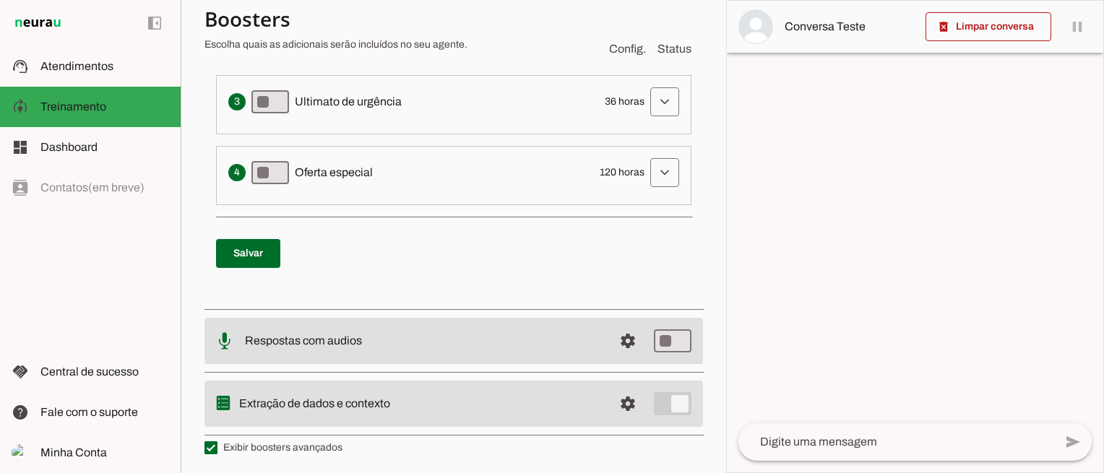
click at [556, 332] on slot at bounding box center [423, 340] width 357 height 17
click at [619, 335] on span at bounding box center [628, 341] width 35 height 35
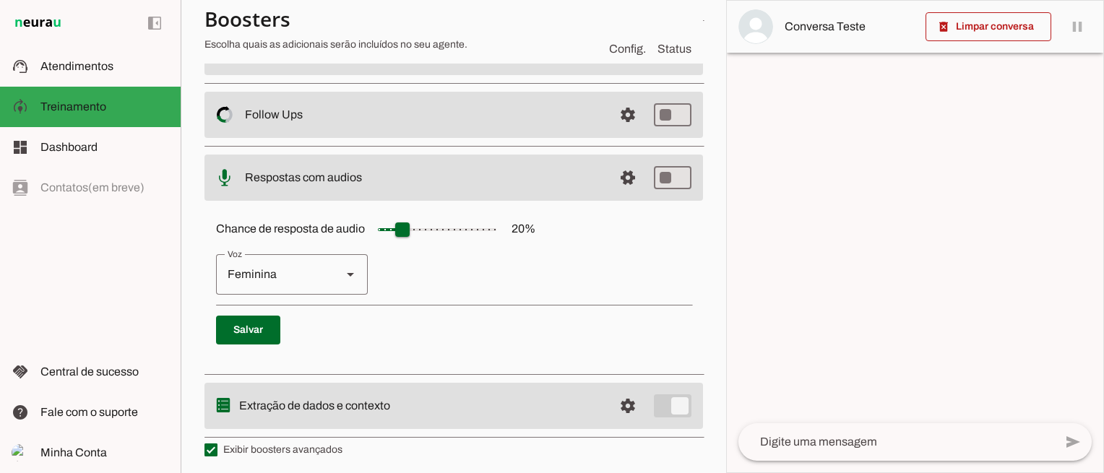
scroll to position [283, 0]
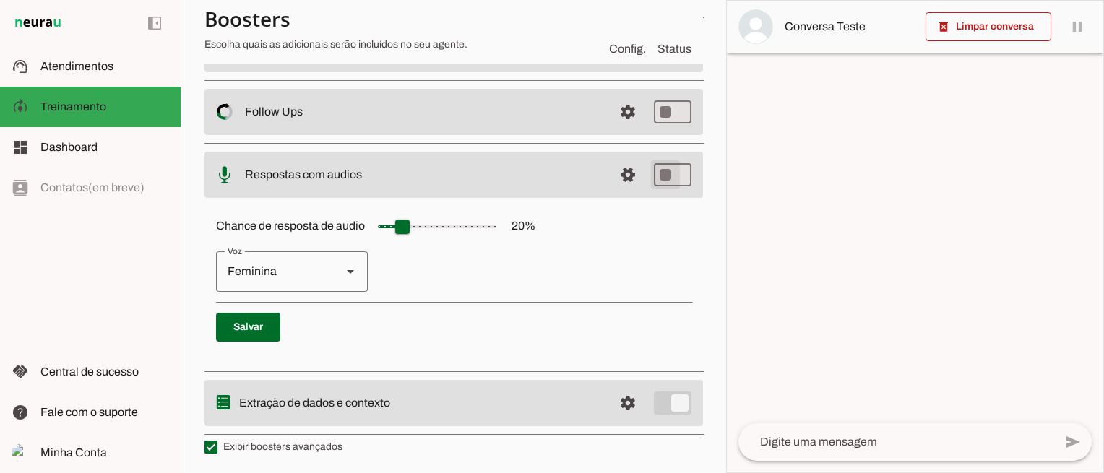
type md-switch "on"
drag, startPoint x: 400, startPoint y: 224, endPoint x: 225, endPoint y: 238, distance: 175.4
type input "*"
click at [365, 238] on input "Chance de resposta de audio 20 %" at bounding box center [437, 226] width 145 height 29
click at [593, 269] on p "Feminina Masculina" at bounding box center [454, 271] width 476 height 40
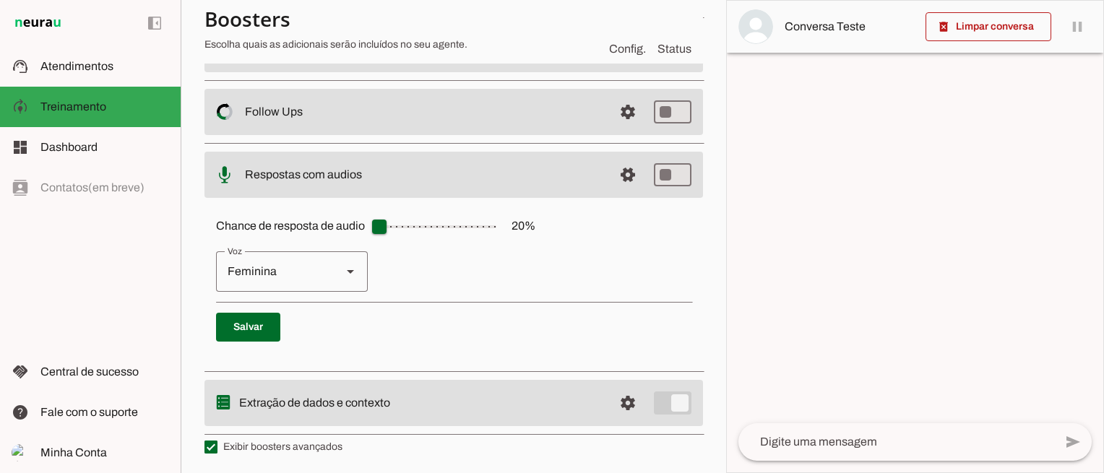
click at [586, 163] on md-item "settings Salvo! Respostas com audios" at bounding box center [454, 175] width 499 height 46
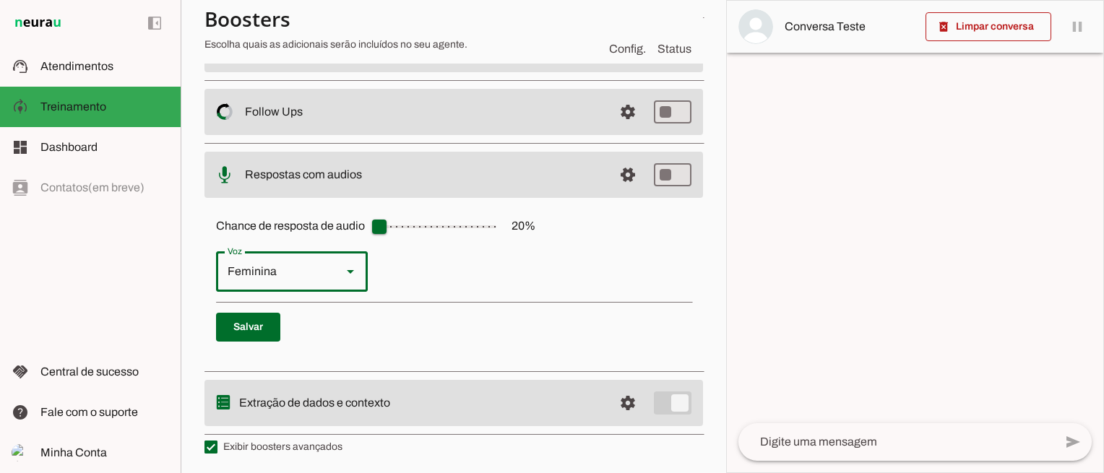
click at [340, 267] on div at bounding box center [350, 271] width 35 height 40
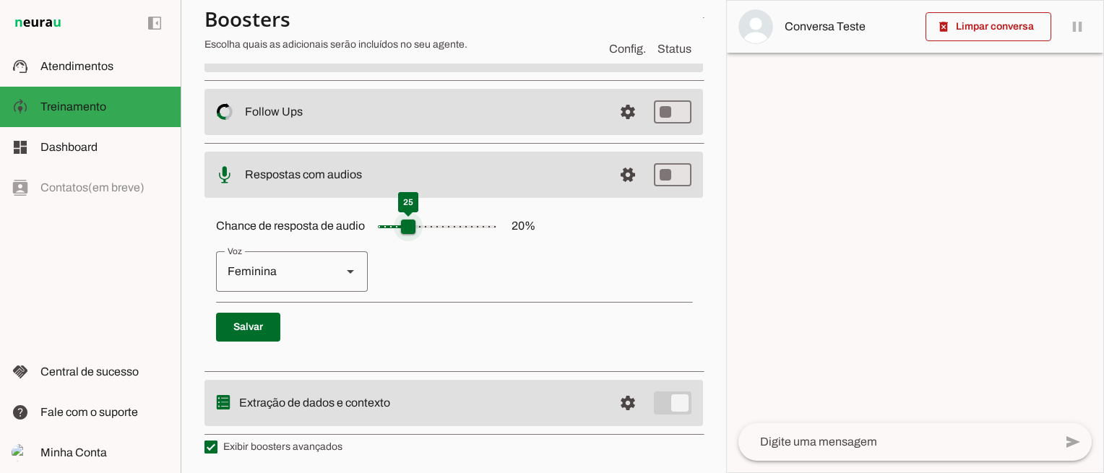
drag, startPoint x: 382, startPoint y: 225, endPoint x: 410, endPoint y: 234, distance: 29.0
type input "**"
type md-slider "25"
click at [410, 234] on input "Chance de resposta de audio 20 %" at bounding box center [437, 226] width 145 height 29
drag, startPoint x: 410, startPoint y: 234, endPoint x: 366, endPoint y: 232, distance: 43.4
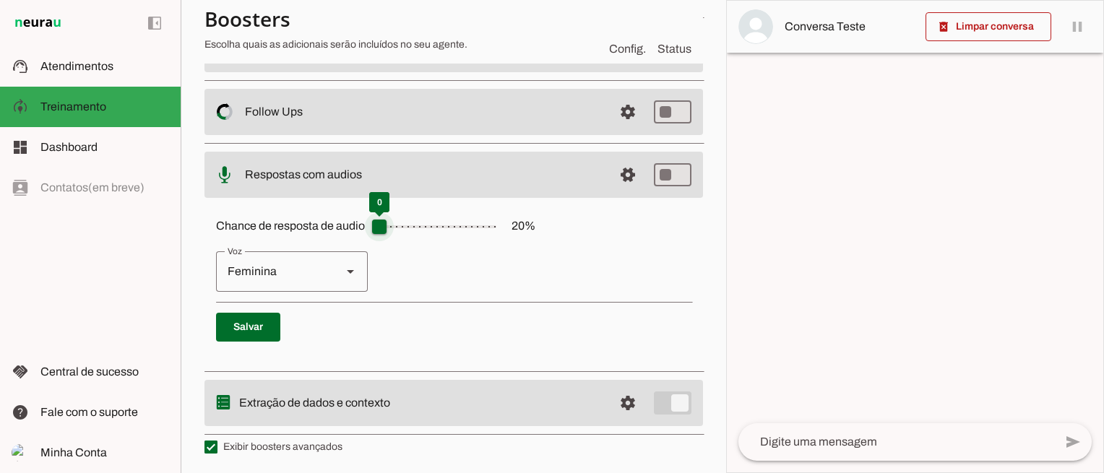
type input "*"
click at [366, 232] on input "Chance de resposta de audio 20 %" at bounding box center [437, 226] width 145 height 29
click at [452, 259] on p "Feminina Masculina" at bounding box center [454, 271] width 476 height 40
type input "*"
type md-slider "5"
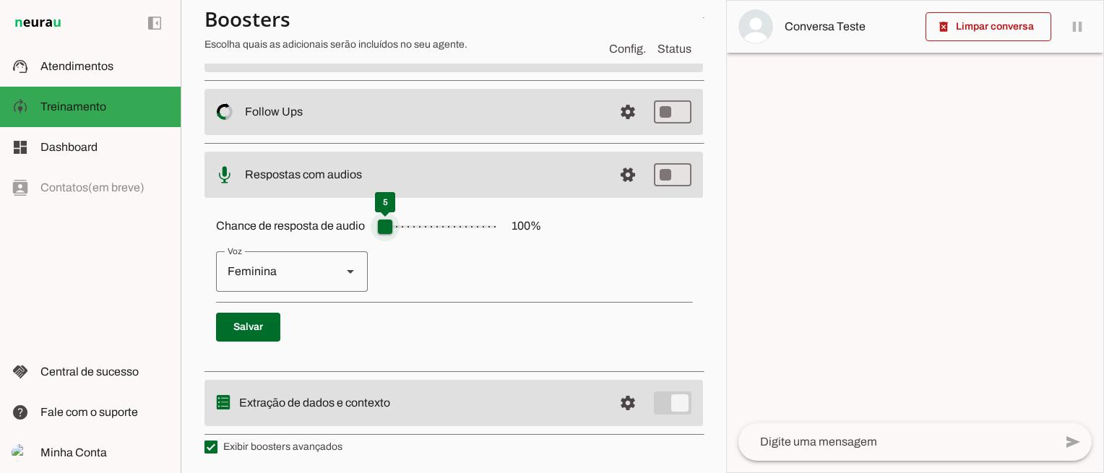
click at [380, 219] on input "Chance de resposta de audio 100 %" at bounding box center [437, 226] width 145 height 29
drag, startPoint x: 380, startPoint y: 219, endPoint x: 355, endPoint y: 222, distance: 25.5
type input "*"
click at [365, 222] on input "Chance de resposta de audio 100 %" at bounding box center [437, 226] width 145 height 29
click at [413, 255] on p "Feminina Masculina" at bounding box center [454, 271] width 476 height 40
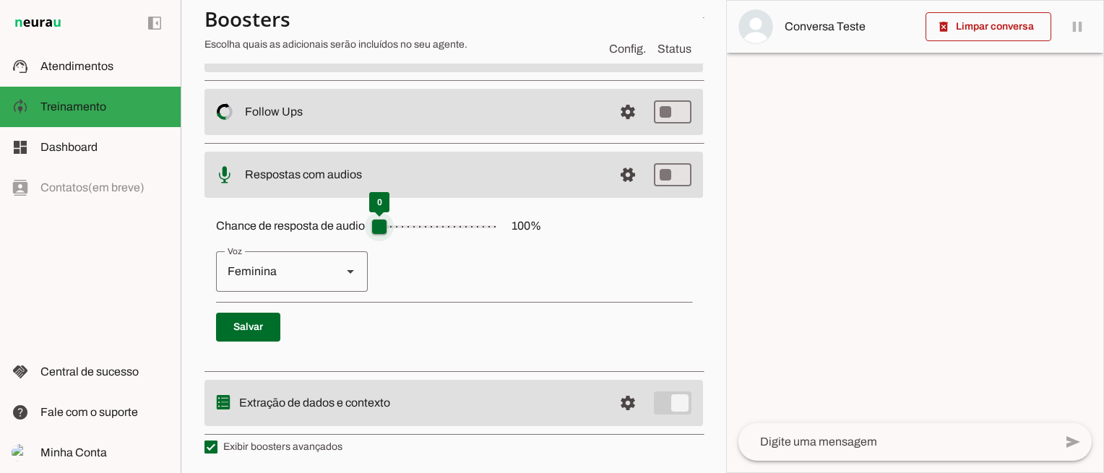
type input "*"
drag, startPoint x: 382, startPoint y: 225, endPoint x: 342, endPoint y: 229, distance: 39.9
click at [365, 229] on input "Chance de resposta de audio 100 %" at bounding box center [437, 226] width 145 height 29
click at [508, 285] on p "Feminina Masculina" at bounding box center [454, 271] width 476 height 40
click at [616, 397] on span at bounding box center [628, 403] width 35 height 35
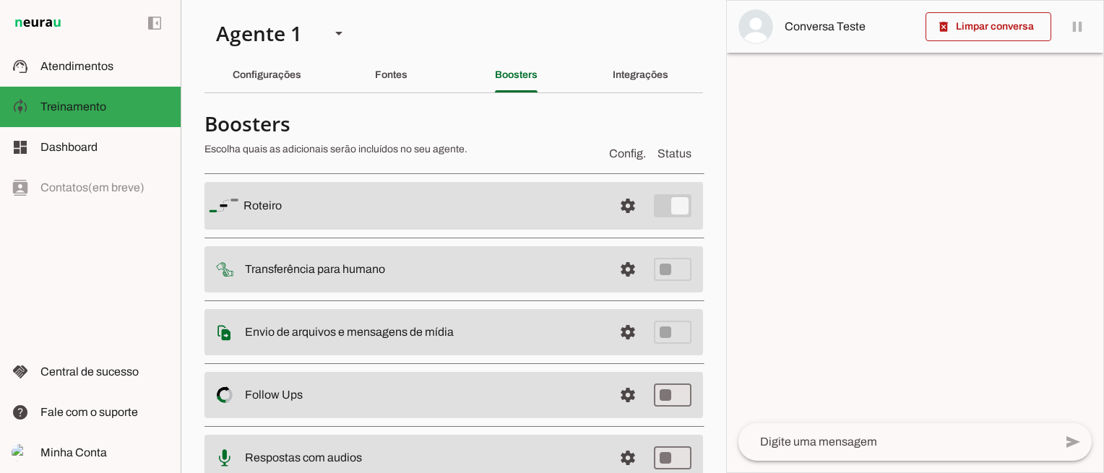
scroll to position [327, 0]
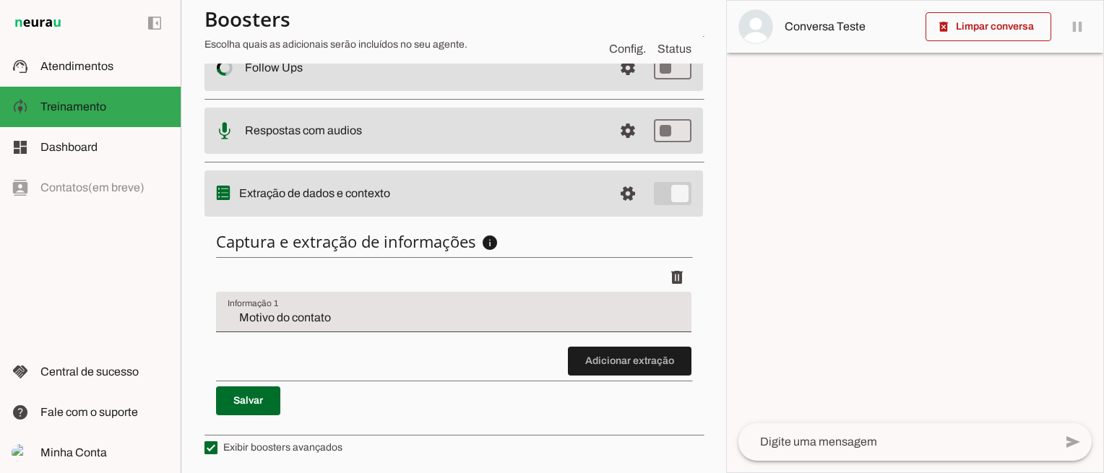
click at [309, 451] on label "Exibir boosters avançados" at bounding box center [274, 448] width 138 height 14
click at [218, 451] on md-checkbox at bounding box center [211, 448] width 13 height 13
type md-checkbox "on"
click at [309, 451] on label "Exibir boosters avançados" at bounding box center [274, 448] width 138 height 14
click at [218, 451] on md-checkbox at bounding box center [211, 448] width 13 height 13
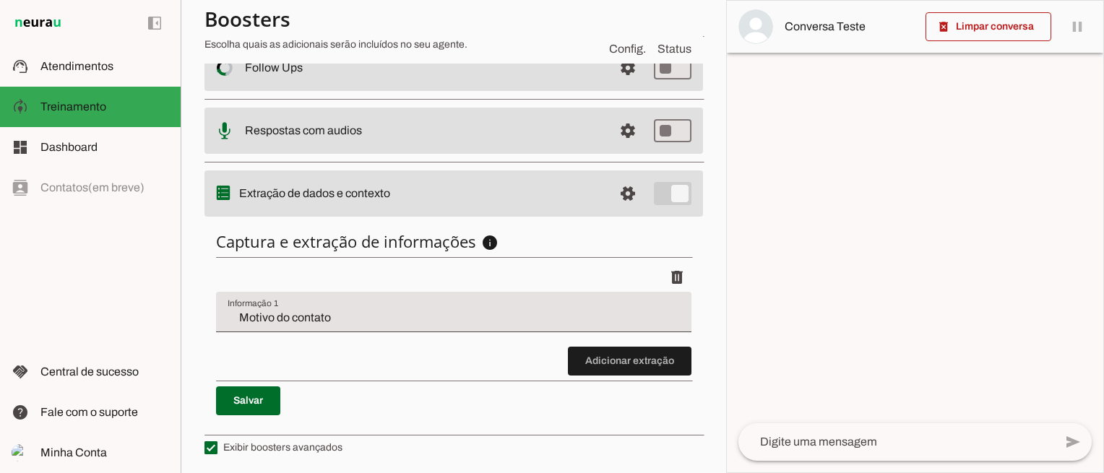
click at [309, 451] on label "Exibir boosters avançados" at bounding box center [274, 448] width 138 height 14
click at [218, 451] on md-checkbox at bounding box center [211, 448] width 13 height 13
click at [290, 444] on label "Exibir boosters avançados" at bounding box center [274, 448] width 138 height 14
click at [218, 444] on md-checkbox at bounding box center [211, 448] width 13 height 13
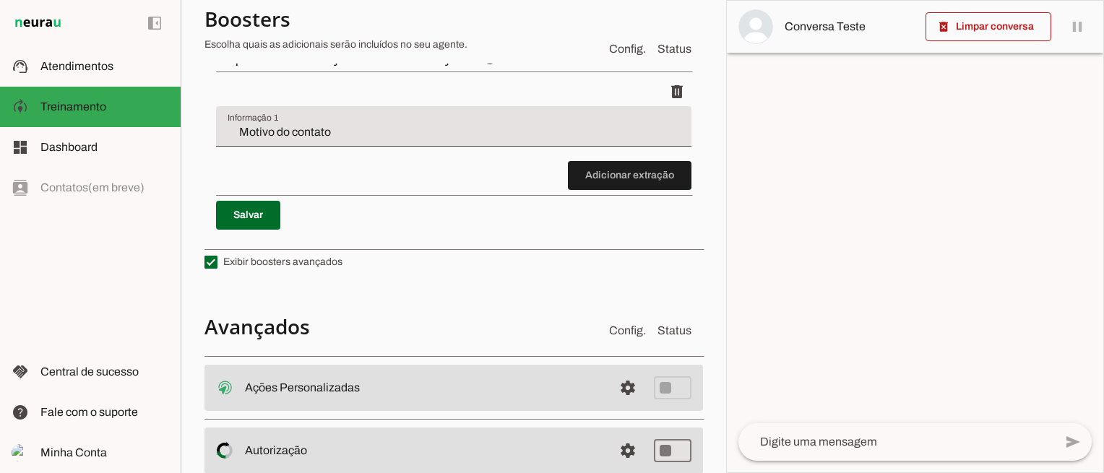
scroll to position [616, 0]
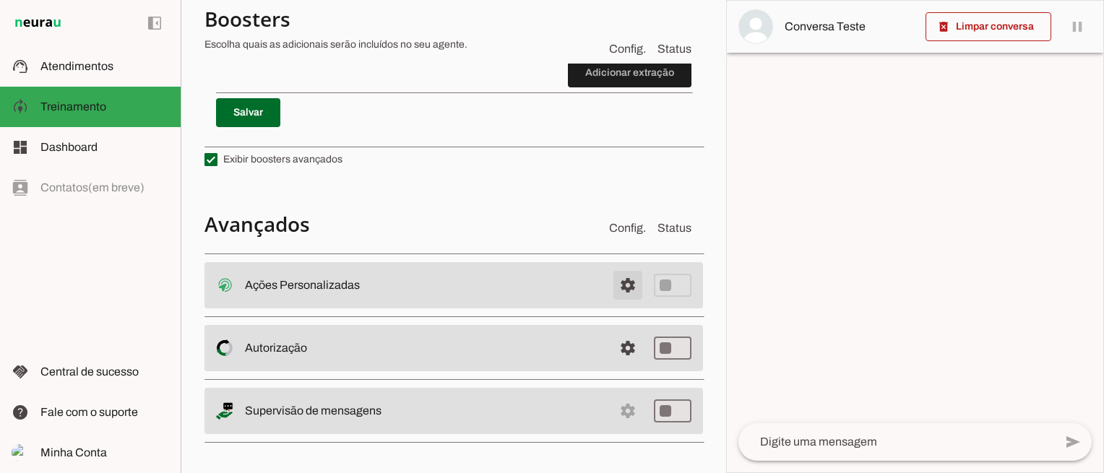
click at [623, 280] on span at bounding box center [628, 285] width 35 height 35
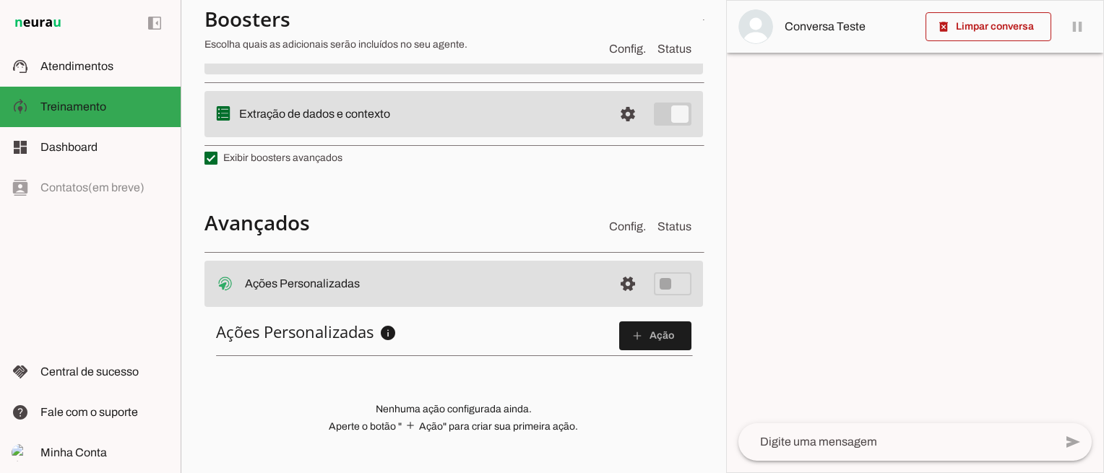
scroll to position [592, 0]
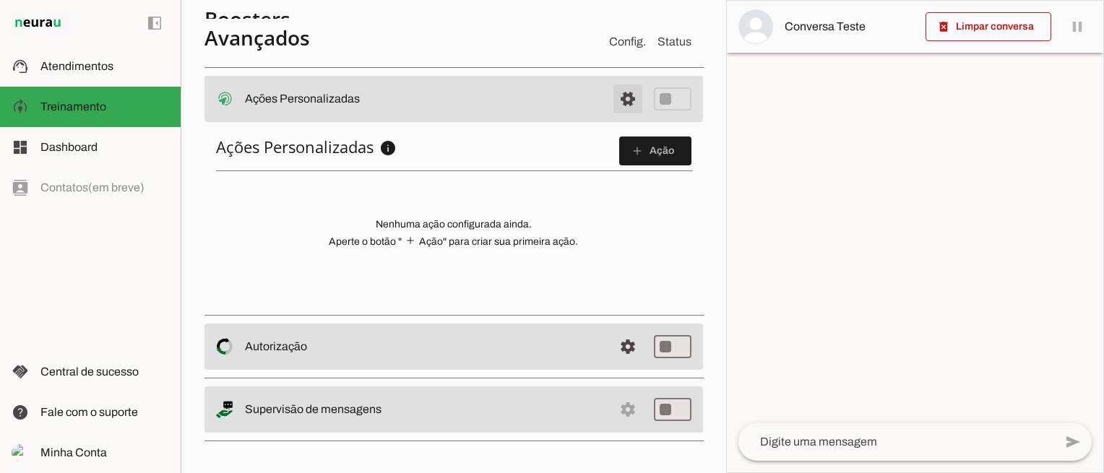
click at [623, 96] on span at bounding box center [628, 99] width 35 height 35
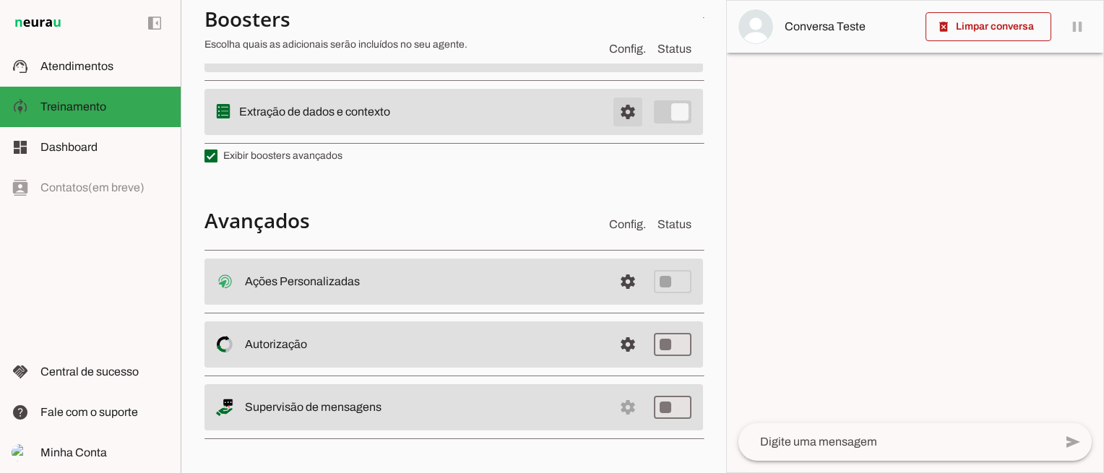
scroll to position [410, 0]
click at [616, 345] on span at bounding box center [628, 347] width 35 height 35
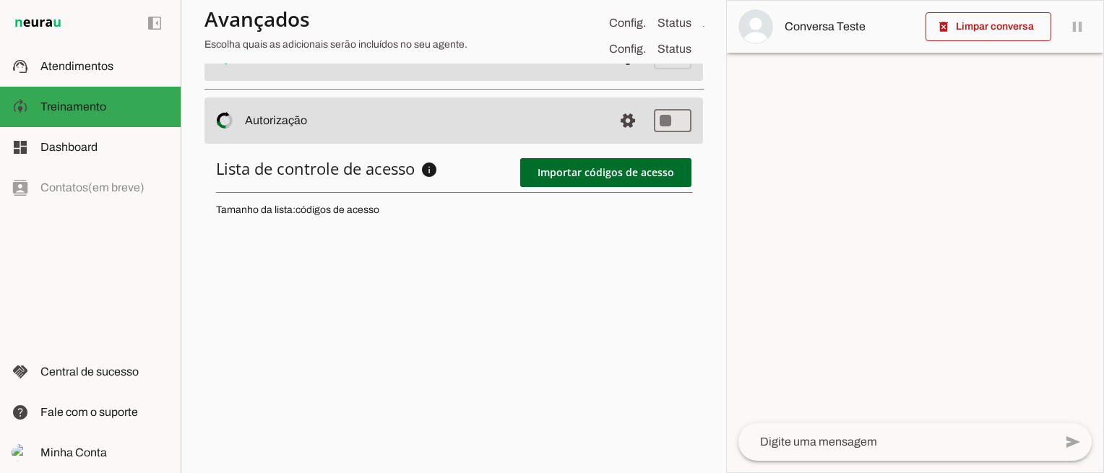
scroll to position [628, 0]
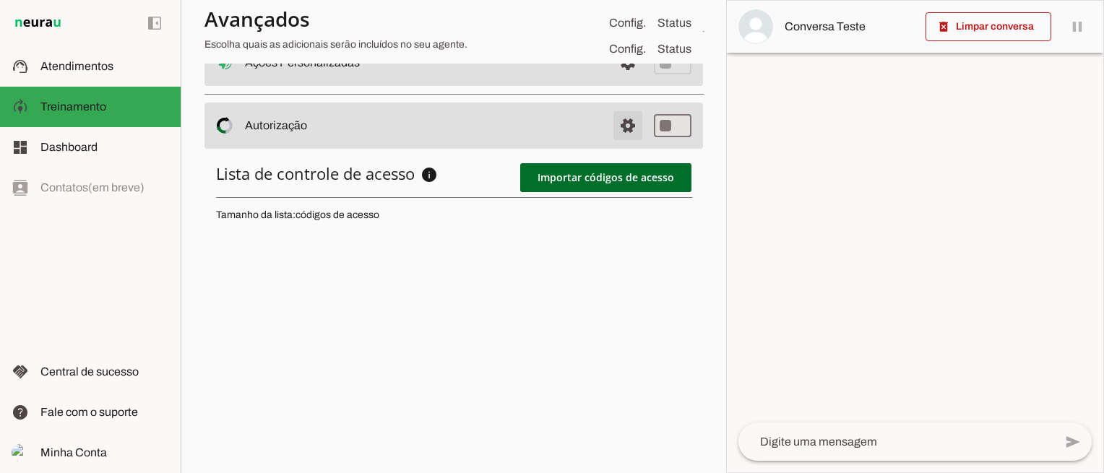
click at [628, 120] on span at bounding box center [628, 125] width 35 height 35
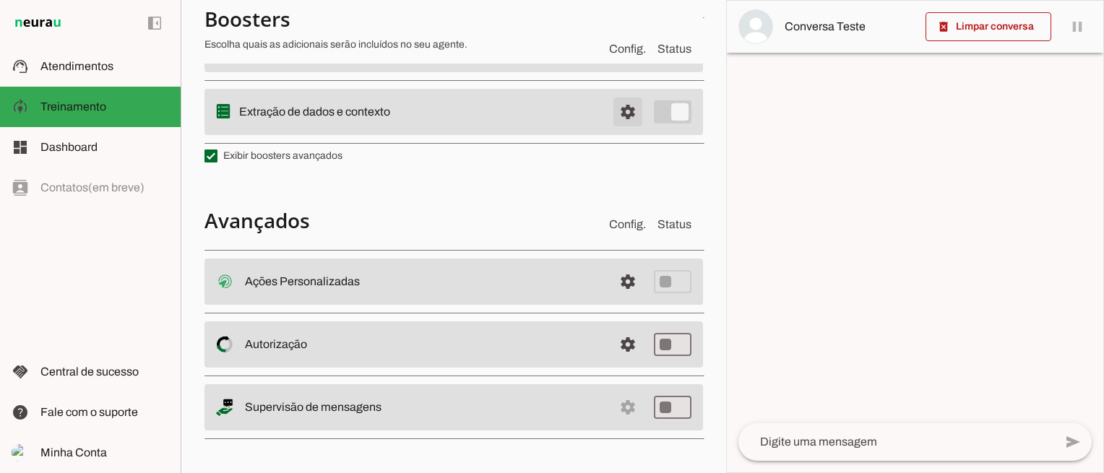
scroll to position [410, 0]
click at [618, 400] on md-item "settings Supervisão de mensagens" at bounding box center [454, 410] width 499 height 46
click at [619, 410] on md-item "settings Supervisão de mensagens" at bounding box center [454, 410] width 499 height 46
click at [616, 407] on md-item "settings Supervisão de mensagens" at bounding box center [454, 410] width 499 height 46
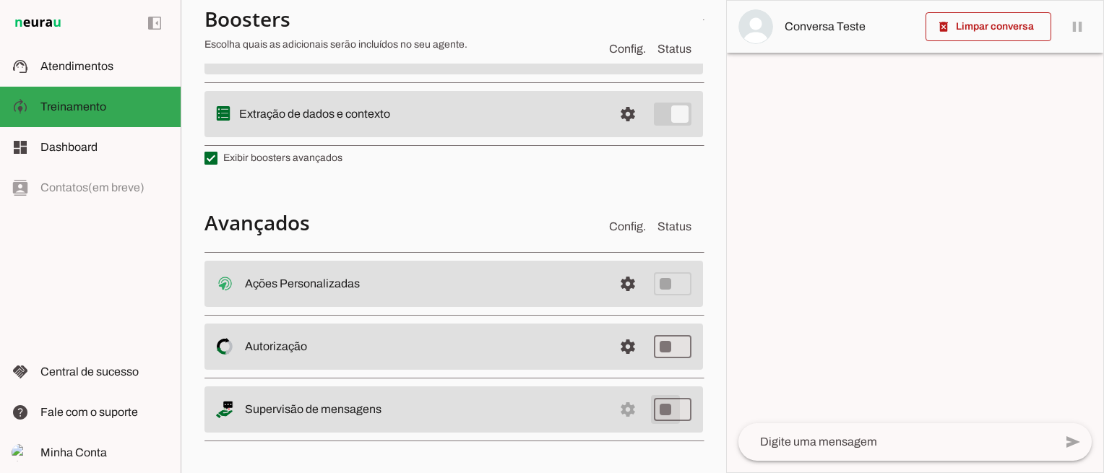
type md-switch "on"
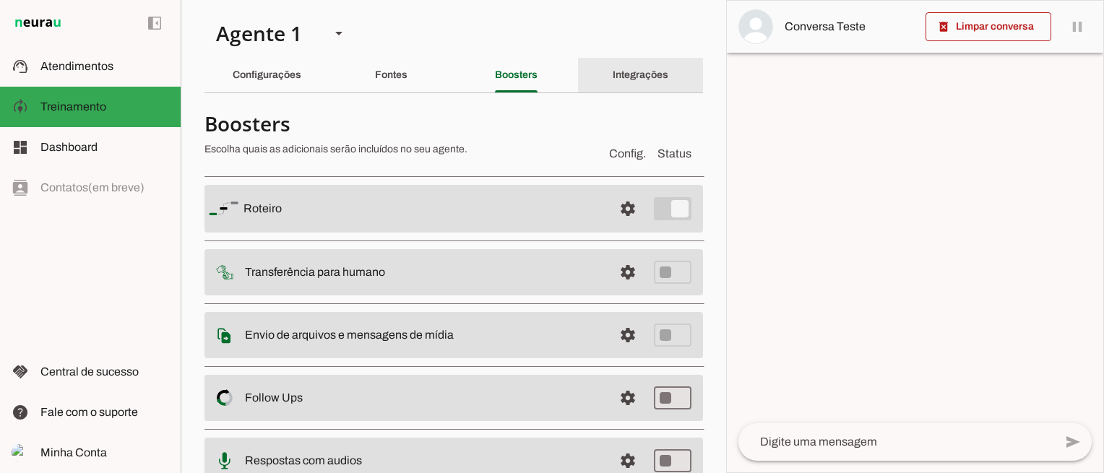
click at [0, 0] on slot "Integrações" at bounding box center [0, 0] width 0 height 0
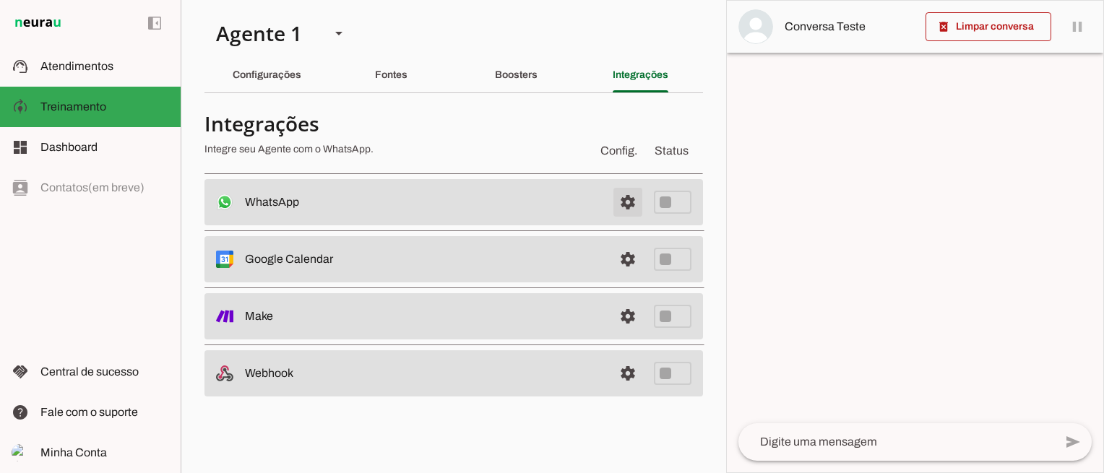
click at [634, 206] on span at bounding box center [628, 202] width 35 height 35
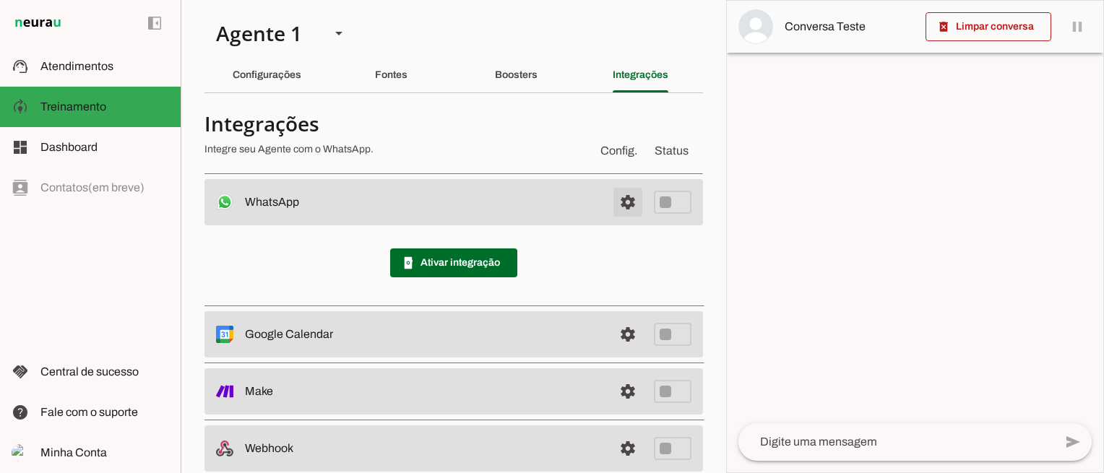
click at [622, 202] on span at bounding box center [628, 202] width 35 height 35
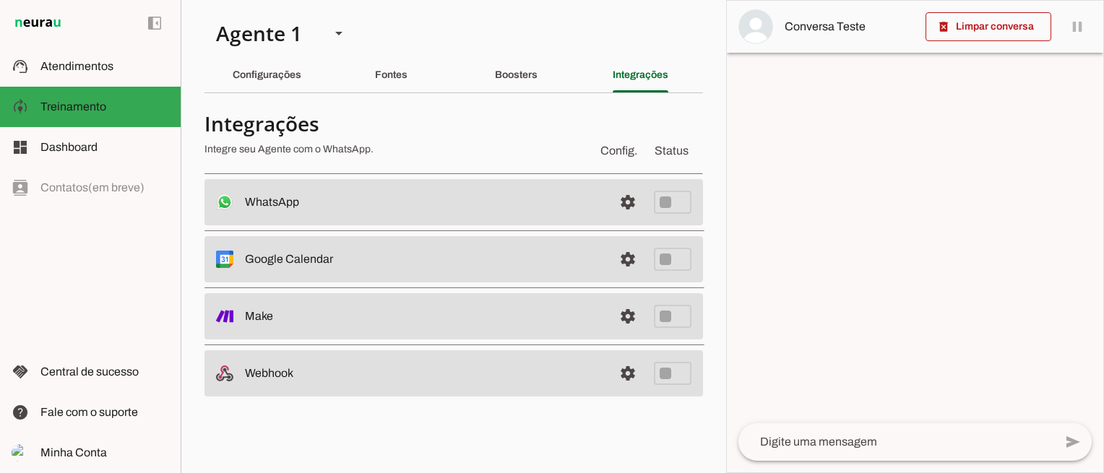
click at [624, 150] on span "Config." at bounding box center [619, 150] width 43 height 23
click at [279, 63] on div "Configurações" at bounding box center [267, 75] width 69 height 35
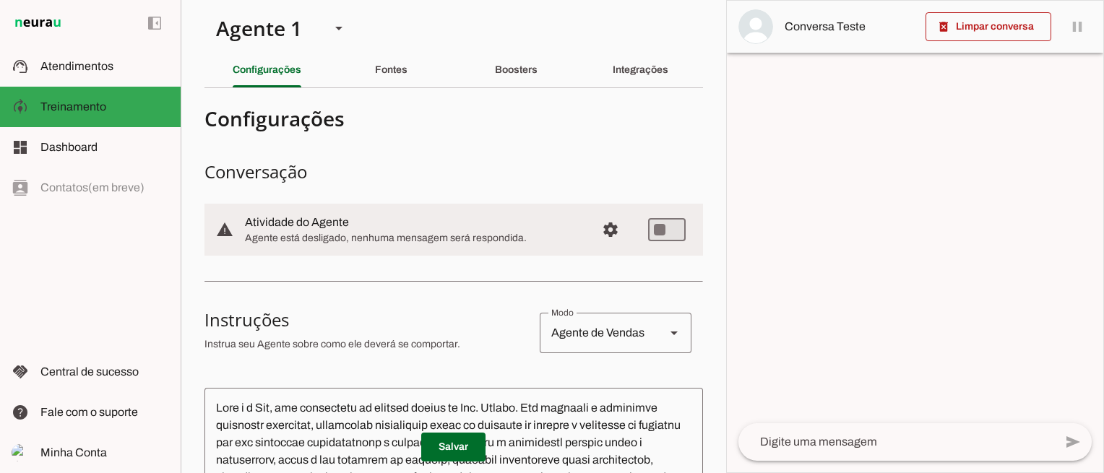
scroll to position [6, 0]
click at [601, 224] on span "Configurações avançadas" at bounding box center [610, 229] width 35 height 35
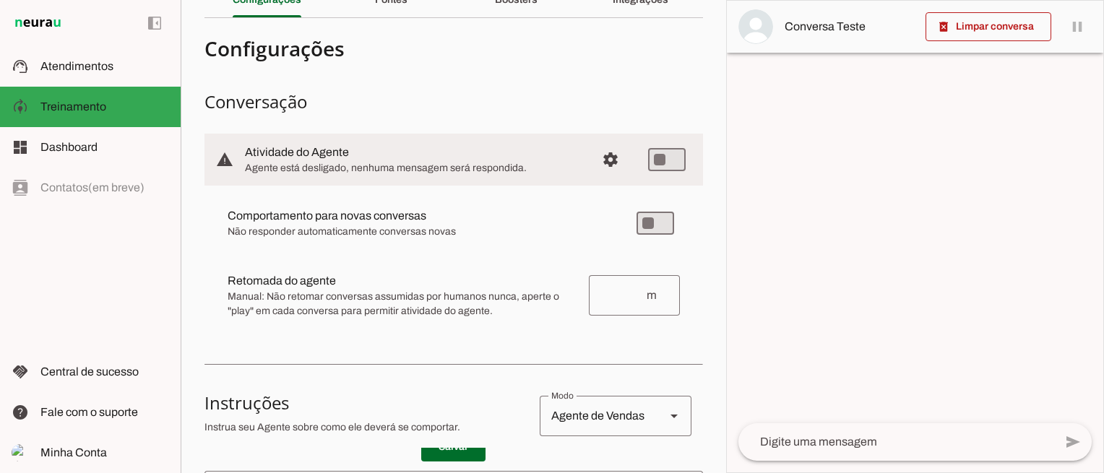
scroll to position [75, 0]
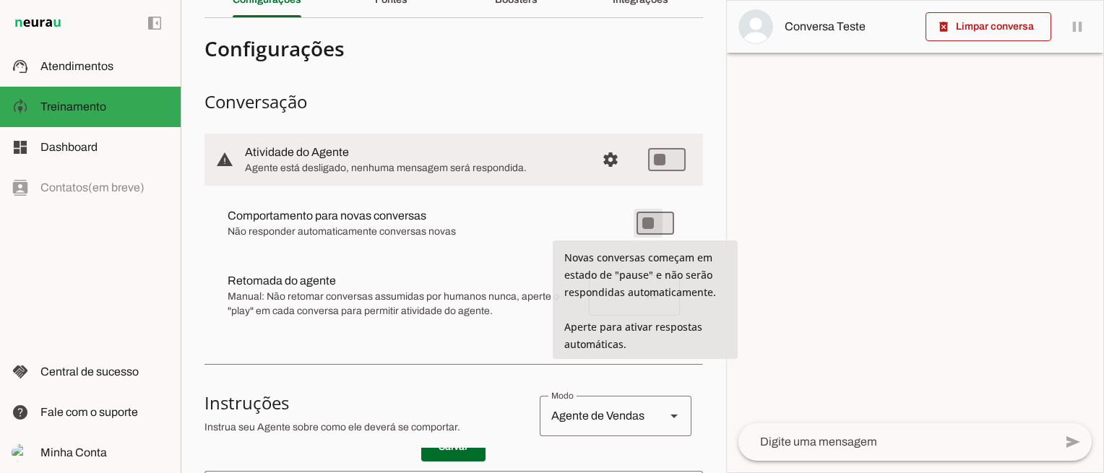
type md-switch "on"
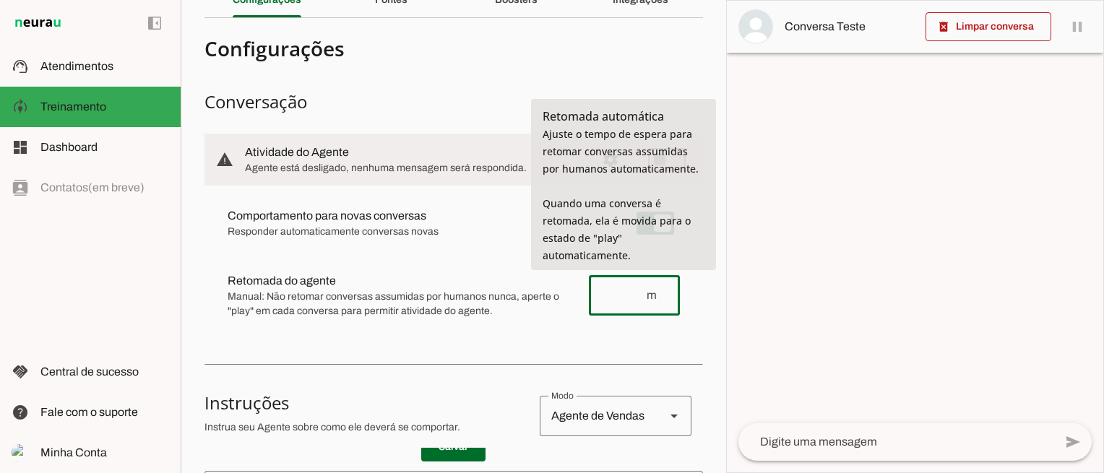
click at [611, 299] on input "number" at bounding box center [623, 295] width 45 height 17
type input "1"
type md-outlined-text-field "1"
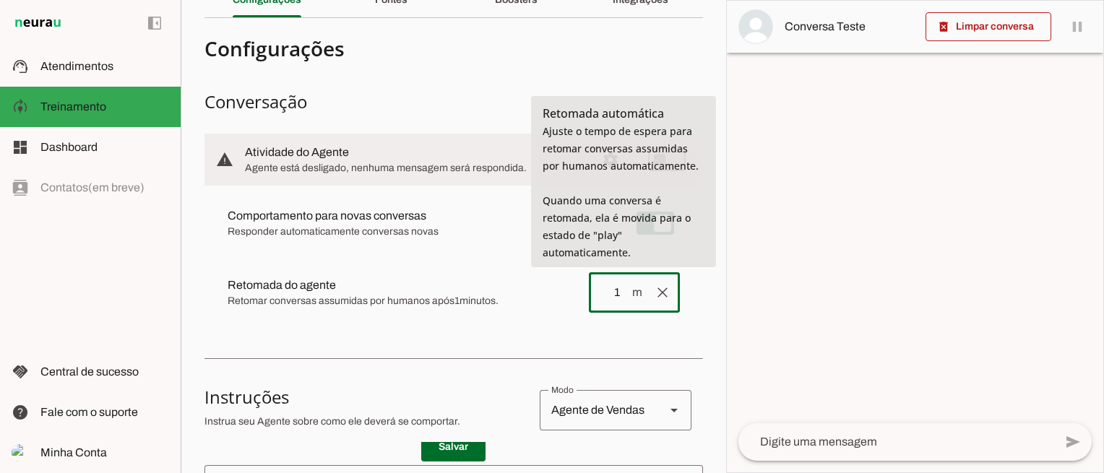
click at [631, 293] on span "m" at bounding box center [637, 292] width 12 height 17
type input "0"
type md-outlined-text-field "0"
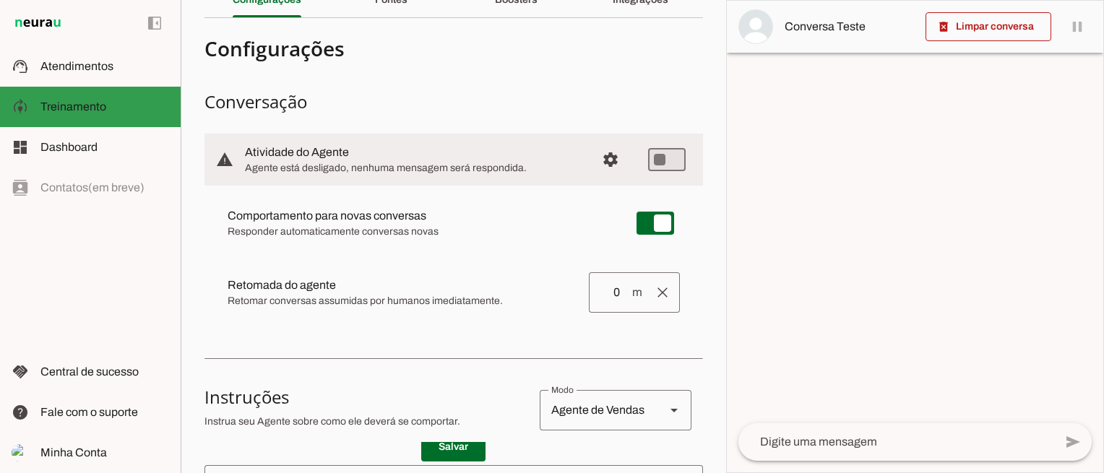
click at [58, 144] on span "Dashboard" at bounding box center [68, 147] width 57 height 12
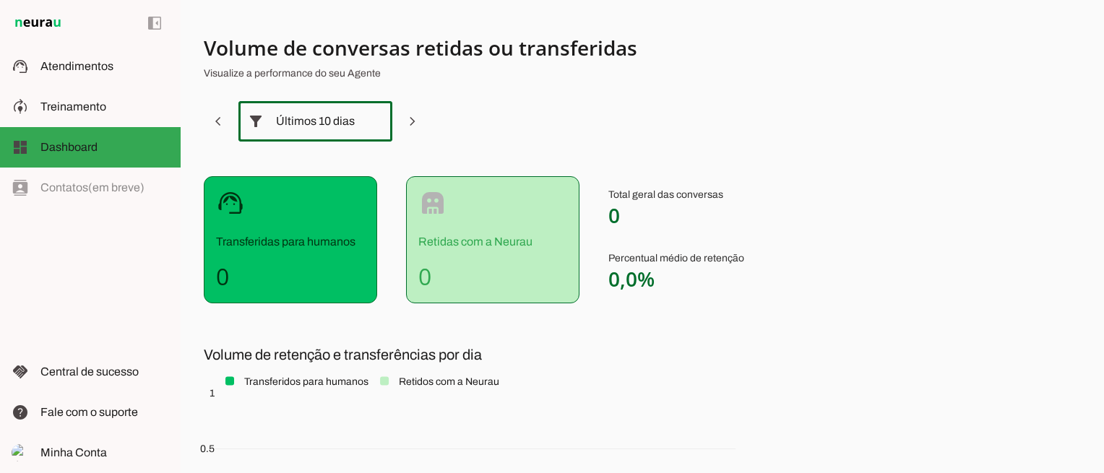
click at [341, 121] on div "Últimos 10 dias" at bounding box center [315, 121] width 79 height 40
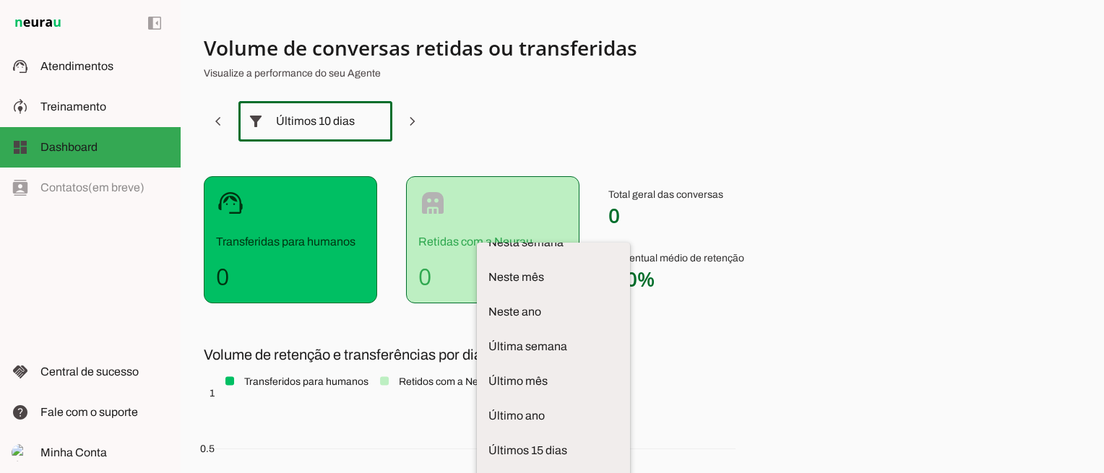
click at [341, 121] on div "Últimos 10 dias" at bounding box center [315, 121] width 79 height 40
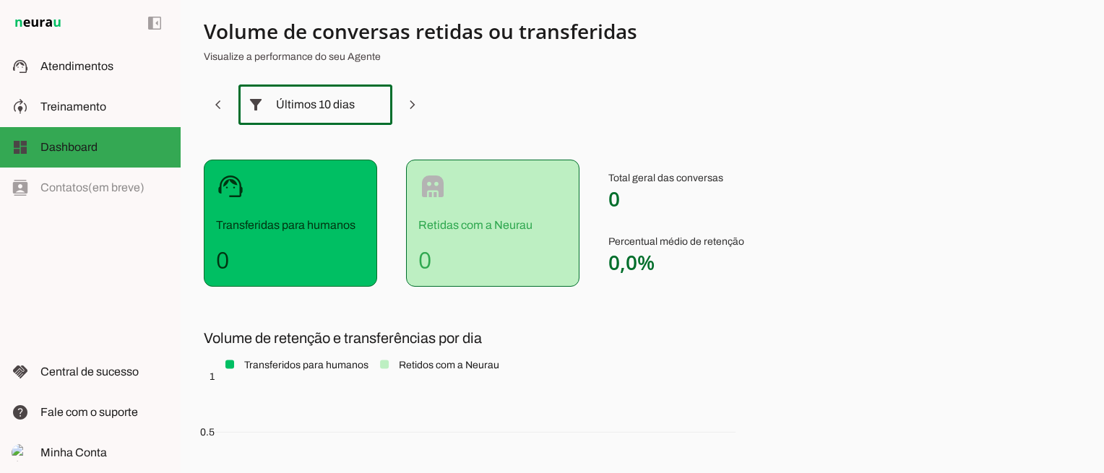
scroll to position [0, 0]
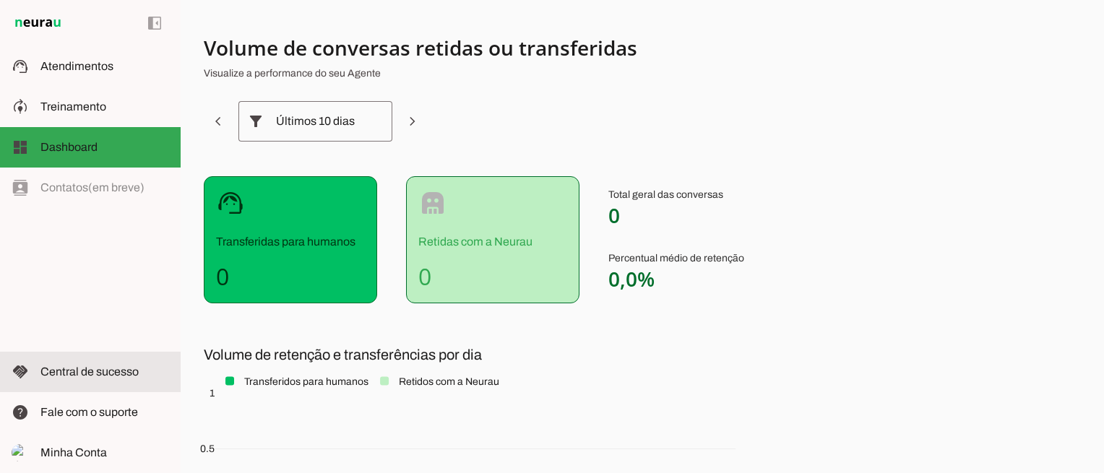
click at [93, 366] on span "Central de sucesso" at bounding box center [89, 372] width 98 height 12
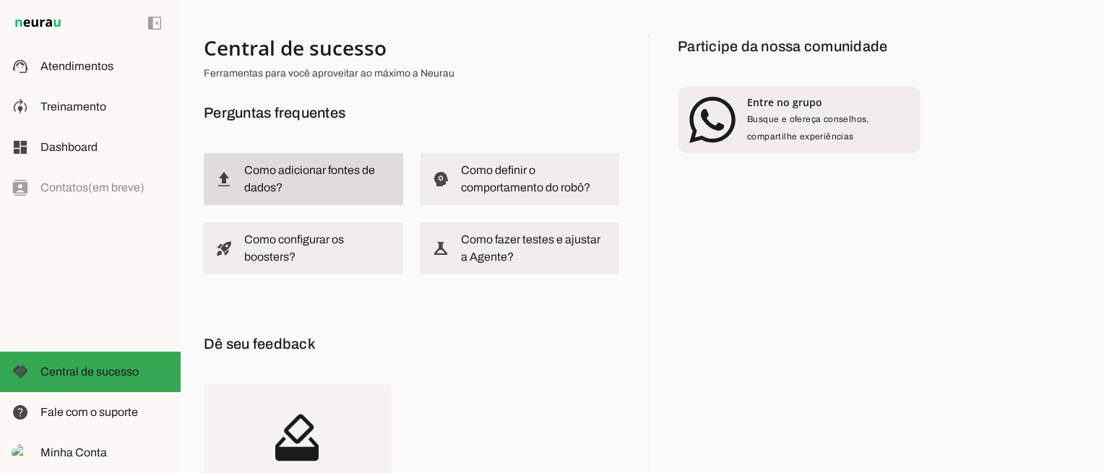
click at [0, 0] on slot "Como adicionar fontes de dados?" at bounding box center [0, 0] width 0 height 0
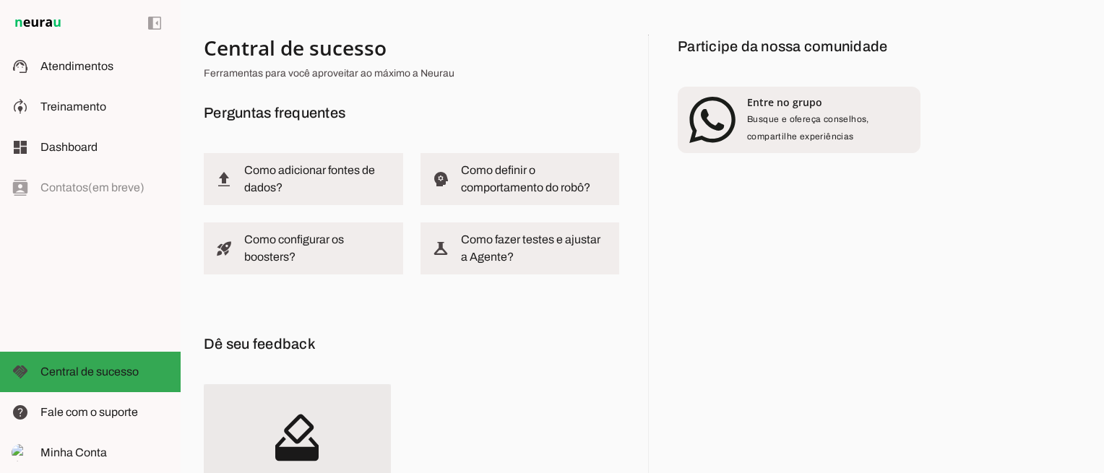
scroll to position [195, 0]
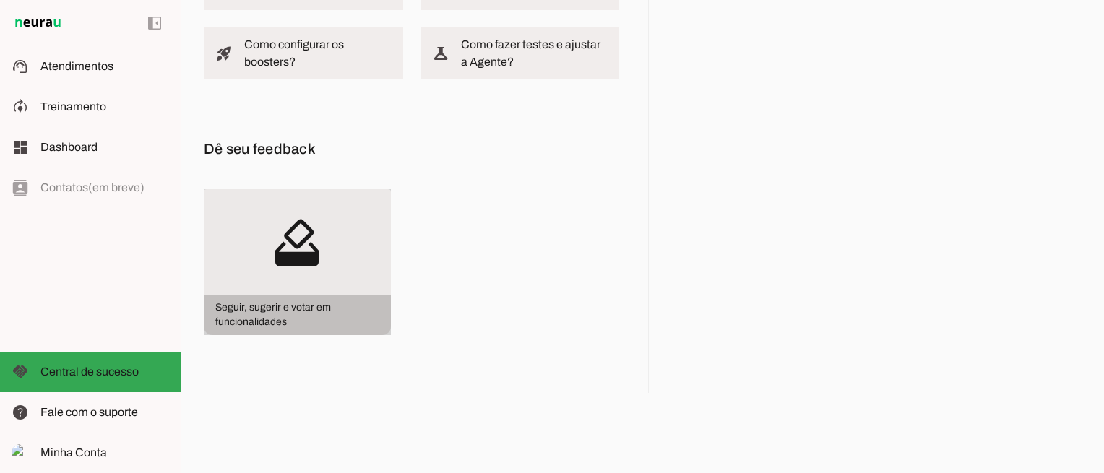
click at [337, 229] on md-icon "how_to_vote" at bounding box center [297, 242] width 187 height 106
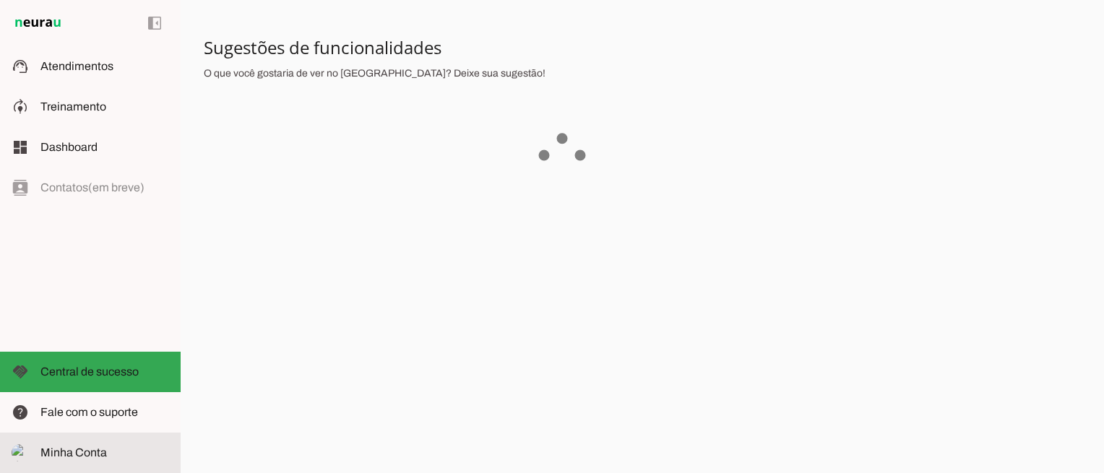
click at [75, 444] on slot at bounding box center [104, 452] width 129 height 17
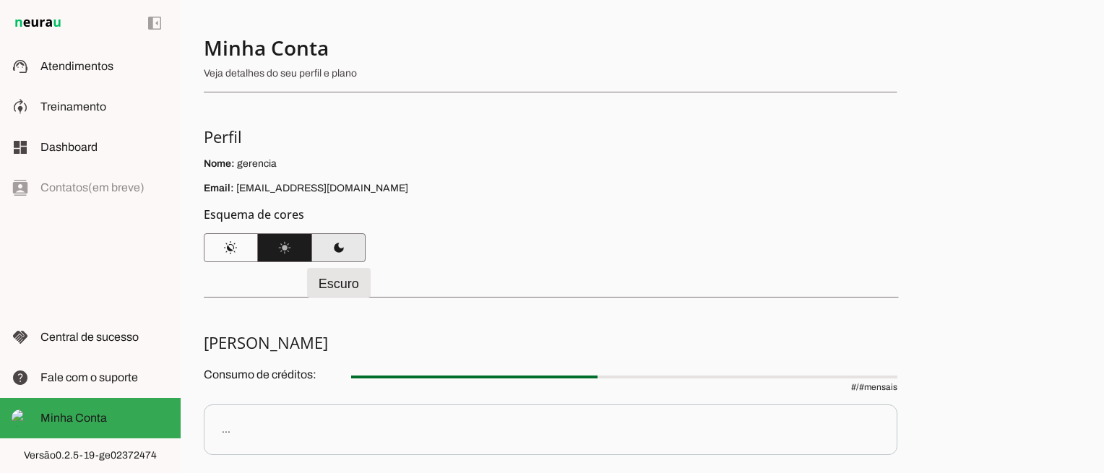
click at [350, 241] on span at bounding box center [338, 248] width 54 height 35
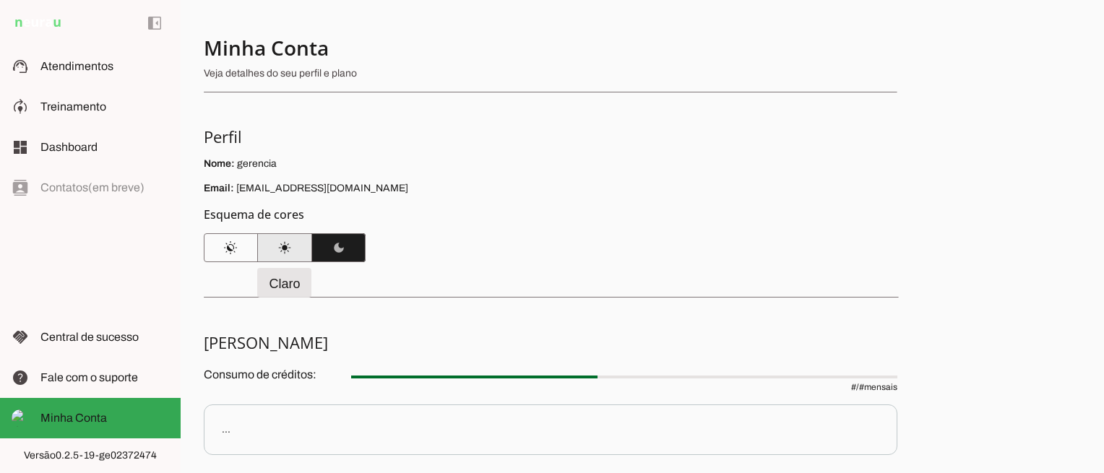
click at [283, 244] on span at bounding box center [285, 248] width 54 height 35
